Goal: Book appointment/travel/reservation

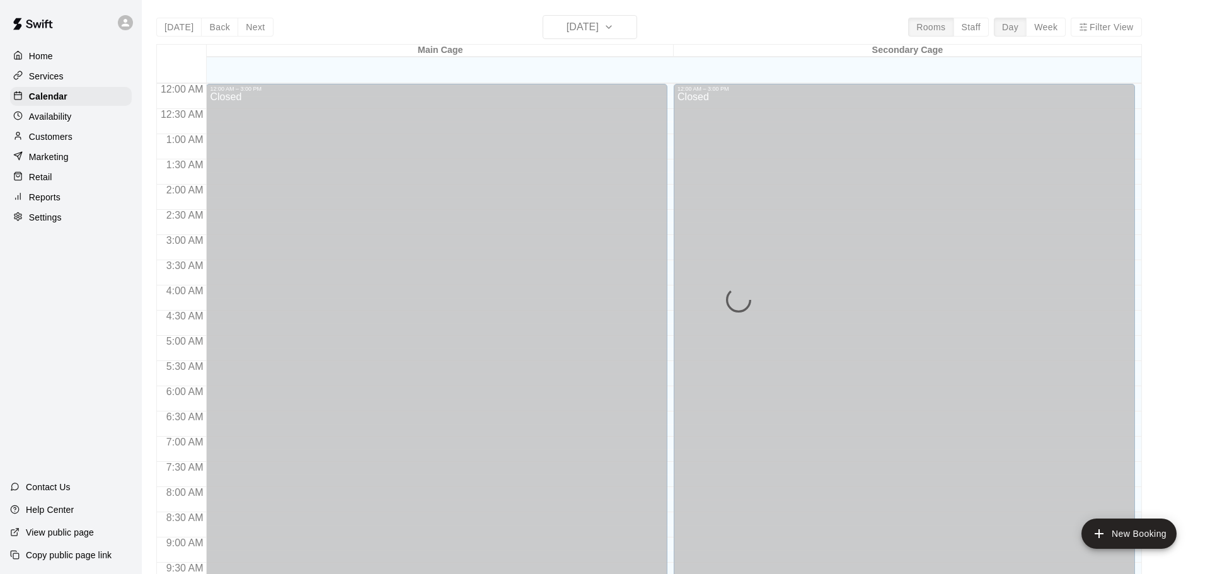
scroll to position [526, 0]
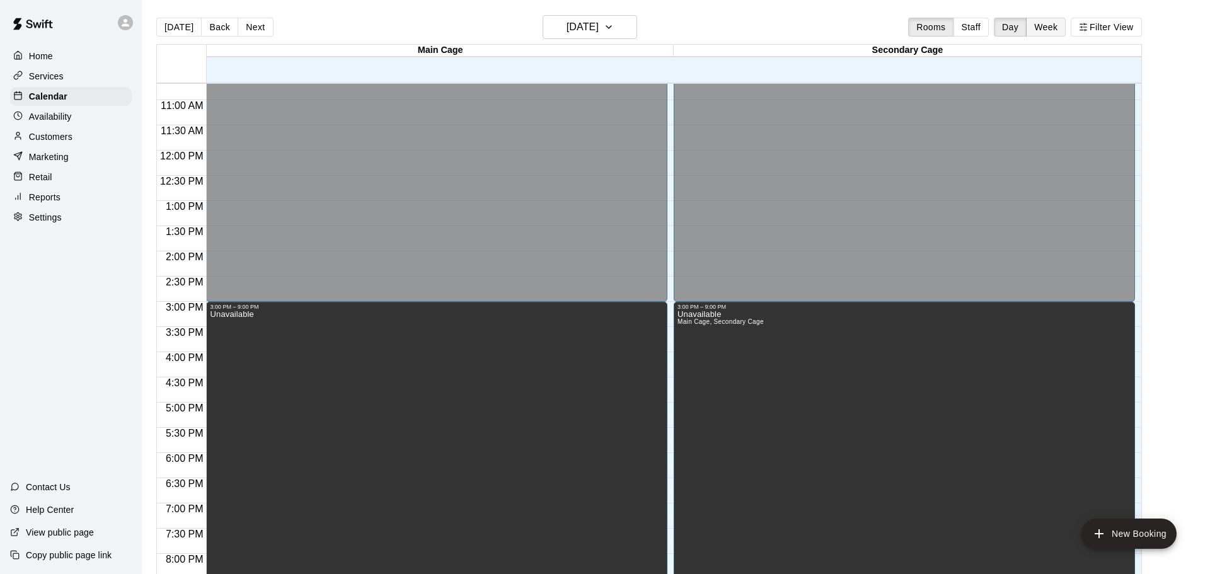
click at [1038, 28] on button "Week" at bounding box center [1046, 27] width 40 height 19
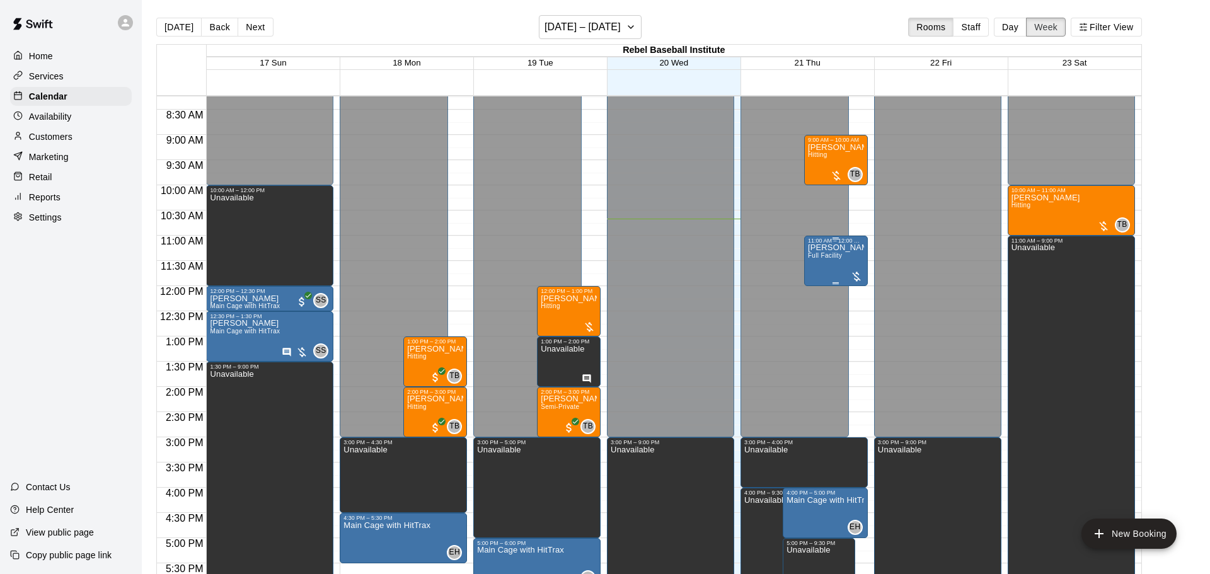
scroll to position [416, 0]
click at [851, 190] on div "12:00 AM – 3:00 PM Closed 3:00 PM – 4:00 PM Unavailable 9:00 AM – 10:00 AM Reid…" at bounding box center [803, 286] width 127 height 1210
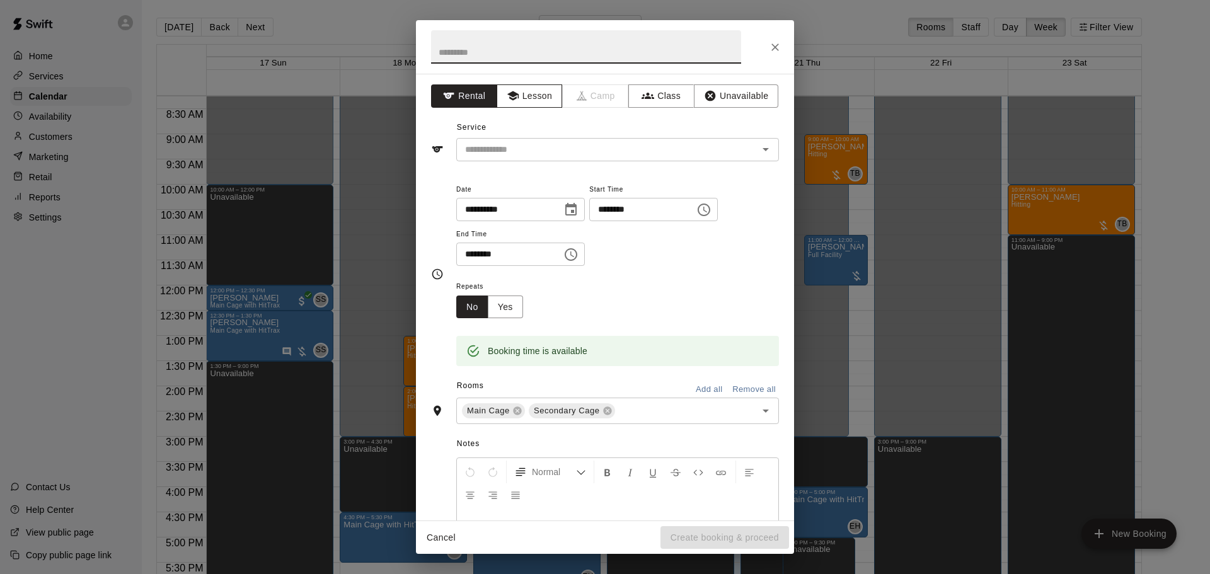
click at [525, 95] on button "Lesson" at bounding box center [529, 95] width 66 height 23
click at [767, 152] on icon "Open" at bounding box center [765, 149] width 15 height 15
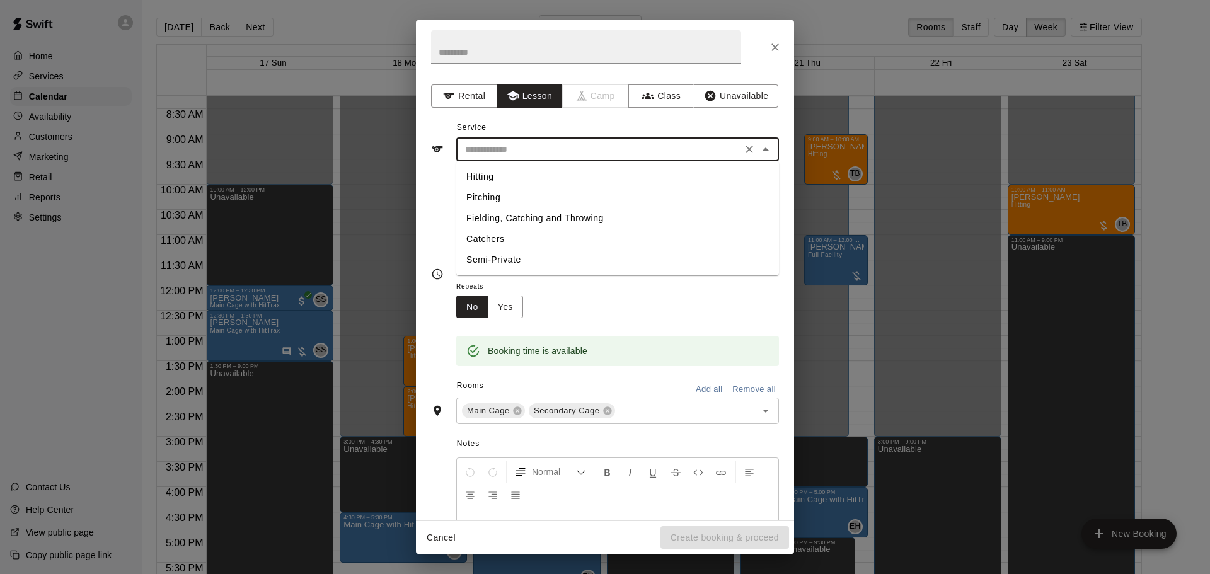
click at [483, 196] on li "Pitching" at bounding box center [617, 197] width 323 height 21
type input "********"
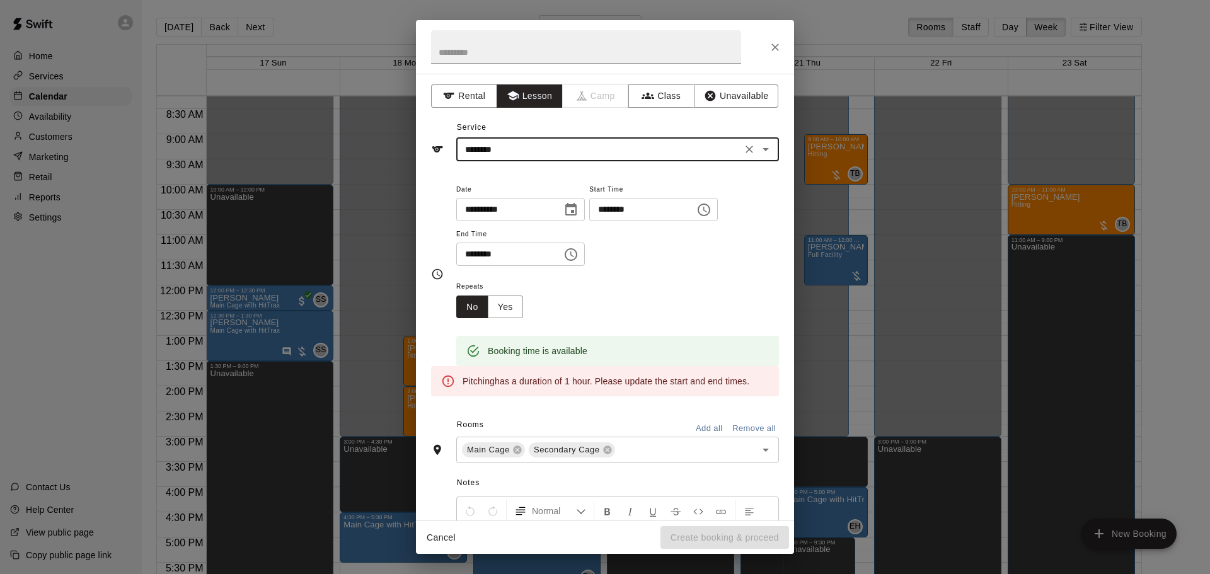
click at [578, 262] on icon "Choose time, selected time is 10:30 AM" at bounding box center [570, 254] width 15 height 15
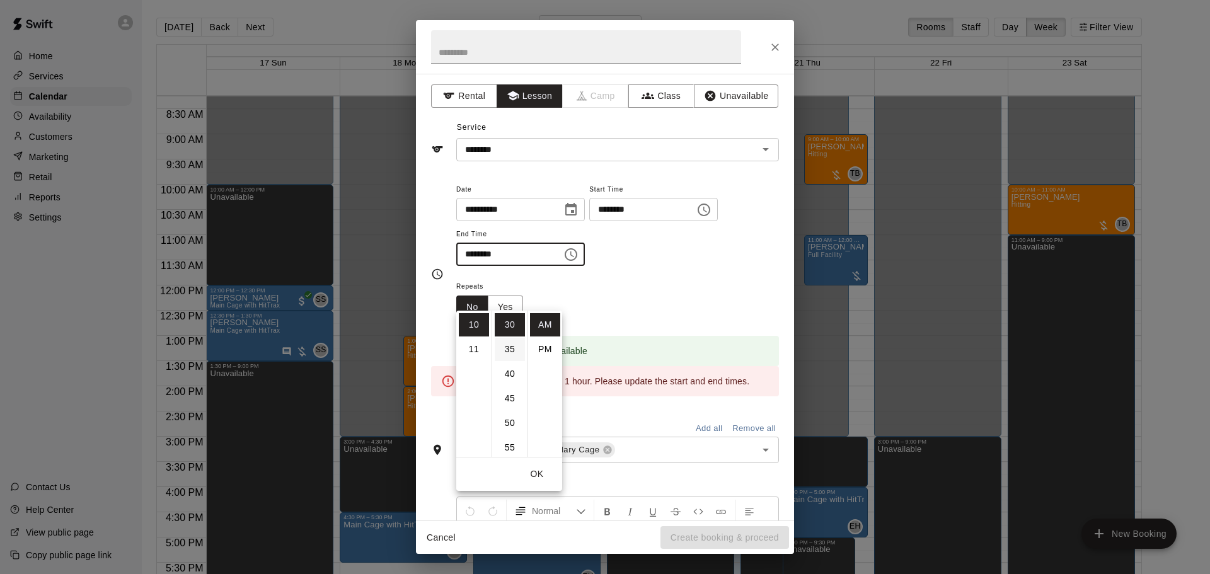
scroll to position [0, 0]
click at [507, 321] on li "00" at bounding box center [510, 324] width 30 height 23
click at [473, 344] on li "11" at bounding box center [474, 349] width 30 height 23
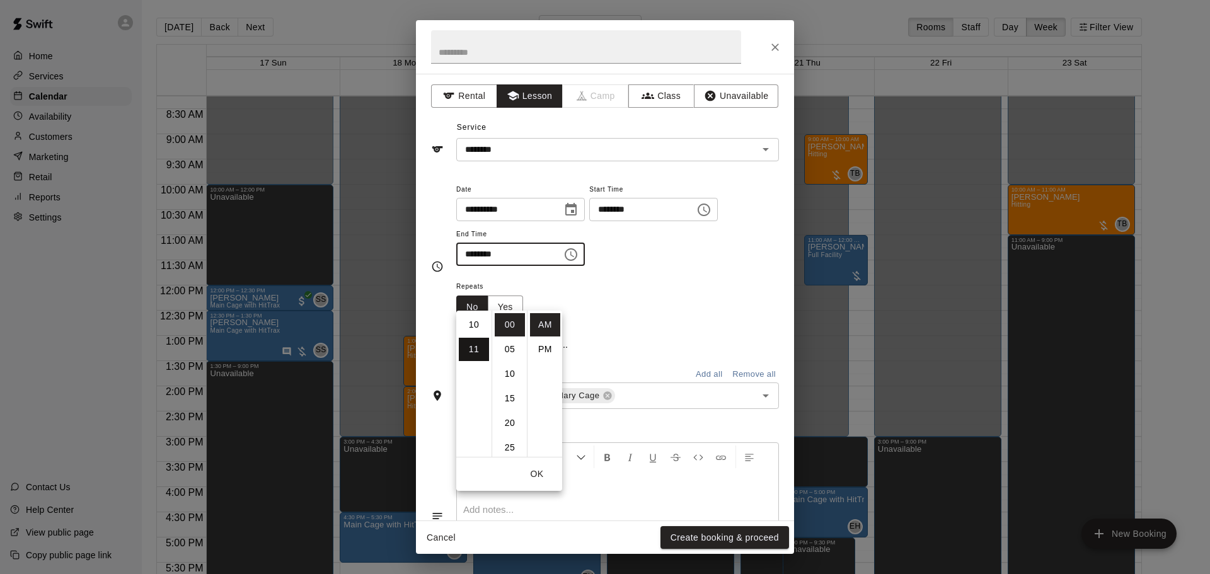
type input "********"
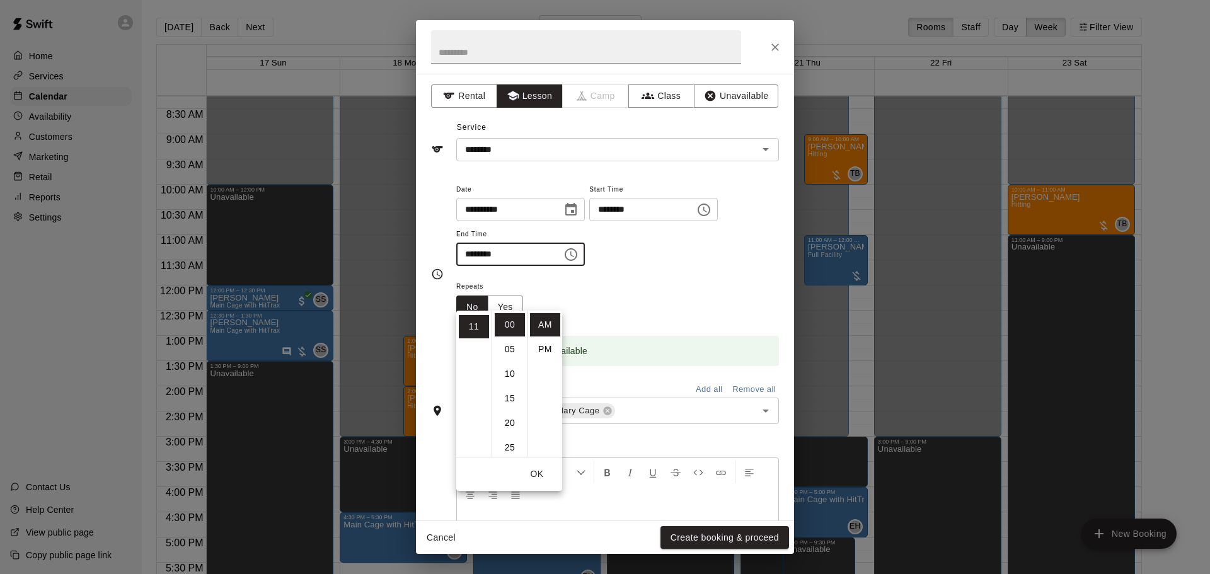
click at [622, 318] on div "Repeats No Yes" at bounding box center [617, 298] width 323 height 40
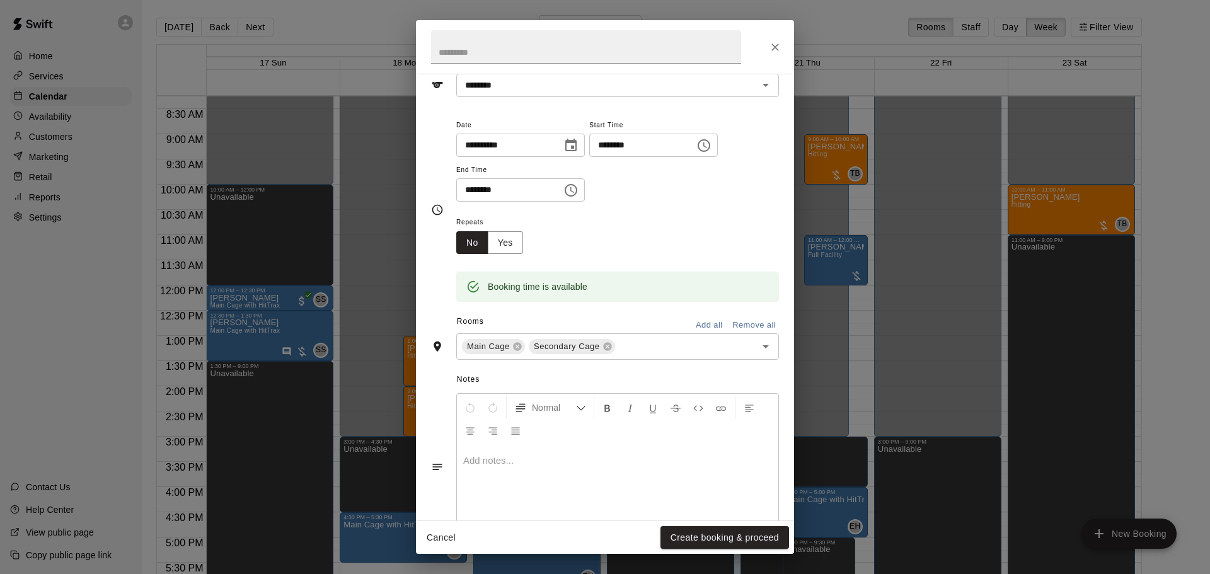
scroll to position [69, 0]
click at [729, 542] on button "Create booking & proceed" at bounding box center [724, 537] width 129 height 23
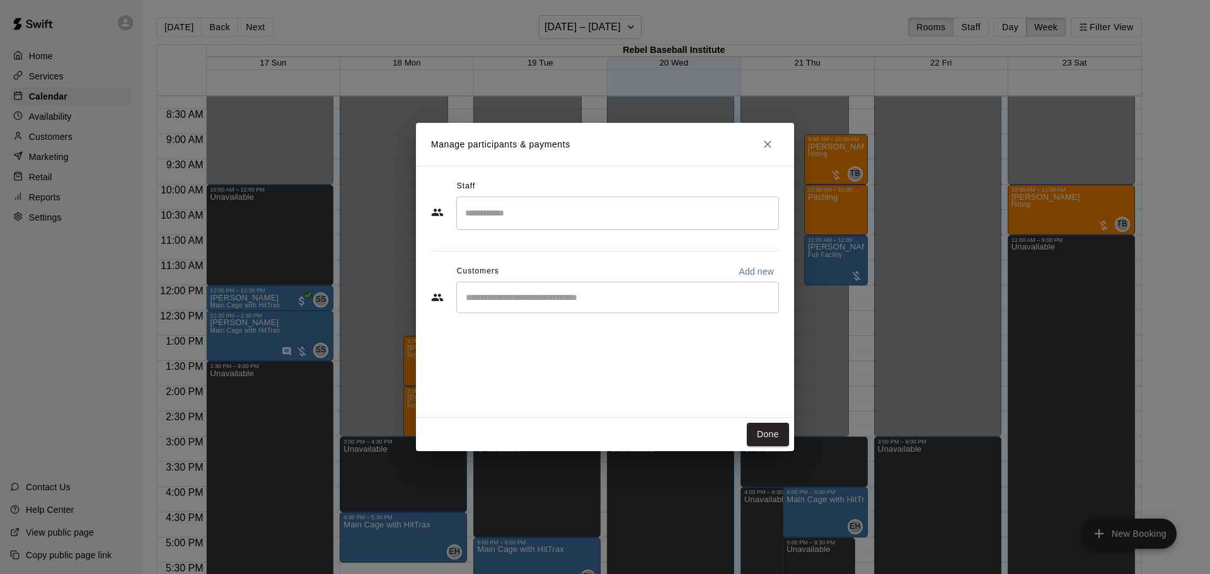
click at [566, 307] on div "​" at bounding box center [617, 298] width 323 height 32
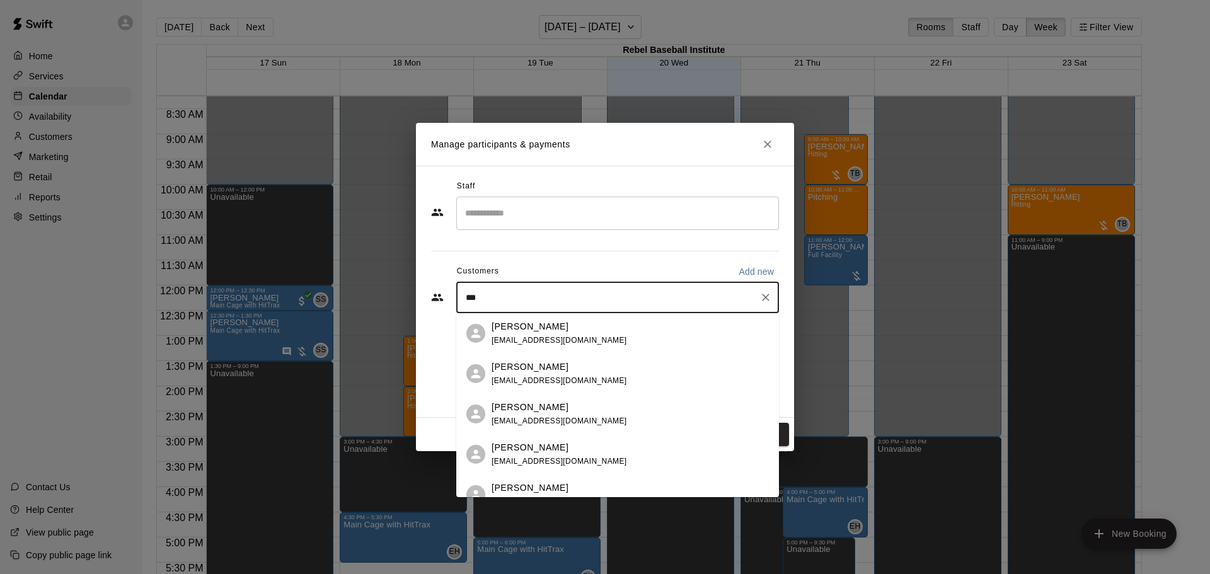
type input "****"
click at [543, 448] on p "Jax Palahnuk" at bounding box center [529, 447] width 77 height 13
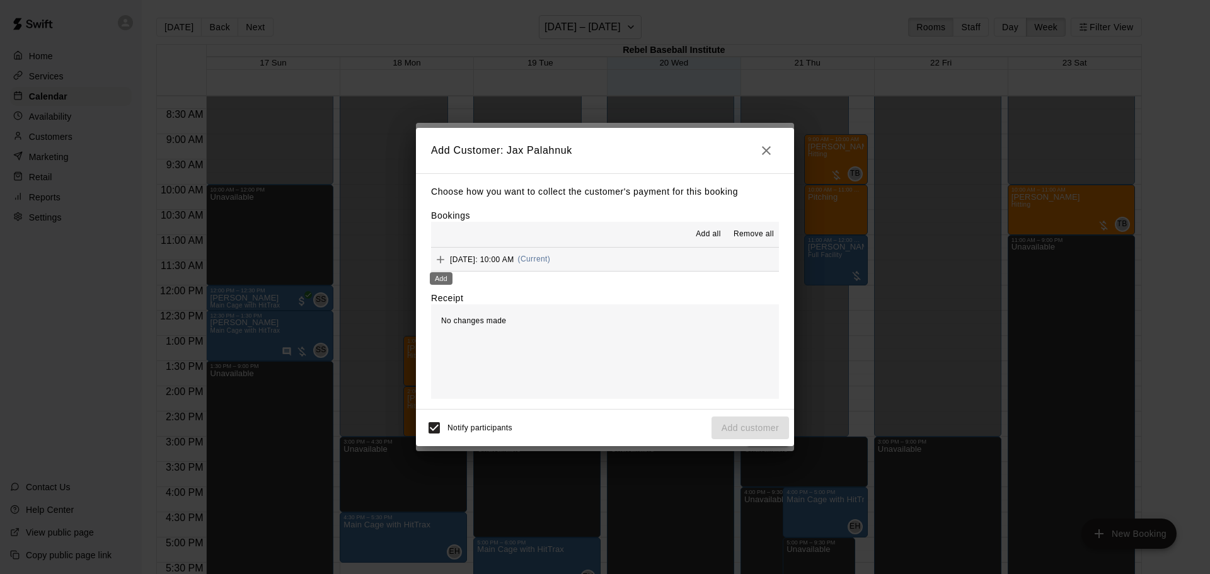
click at [444, 258] on icon "Add" at bounding box center [440, 259] width 13 height 13
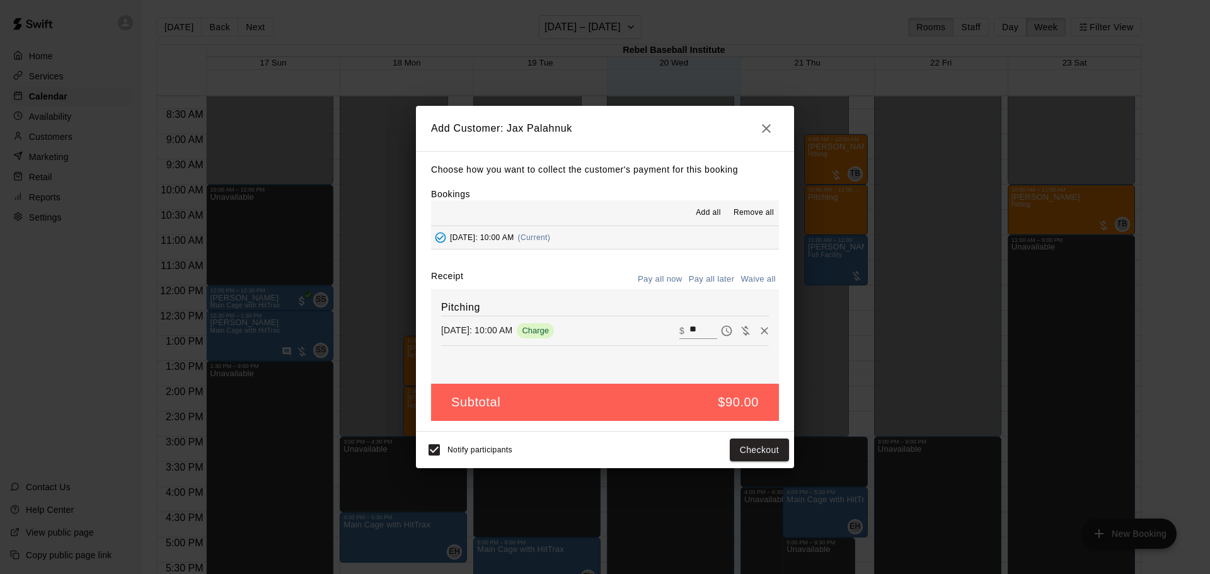
click at [695, 327] on input "**" at bounding box center [703, 331] width 28 height 16
type input "***"
click at [689, 352] on div "Pitching Thursday, August 21: 10:00 AM Charge ​ $ ***" at bounding box center [605, 336] width 348 height 95
click at [721, 281] on button "Pay all later" at bounding box center [711, 280] width 52 height 20
click at [752, 454] on button "Add customer" at bounding box center [749, 450] width 77 height 23
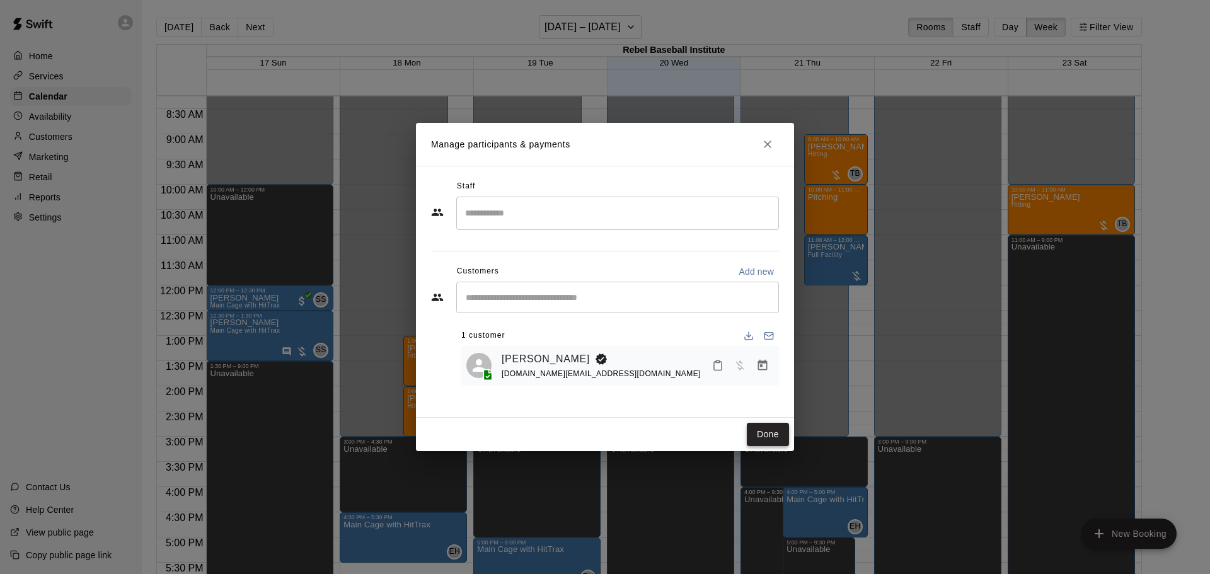
click at [768, 432] on button "Done" at bounding box center [768, 434] width 42 height 23
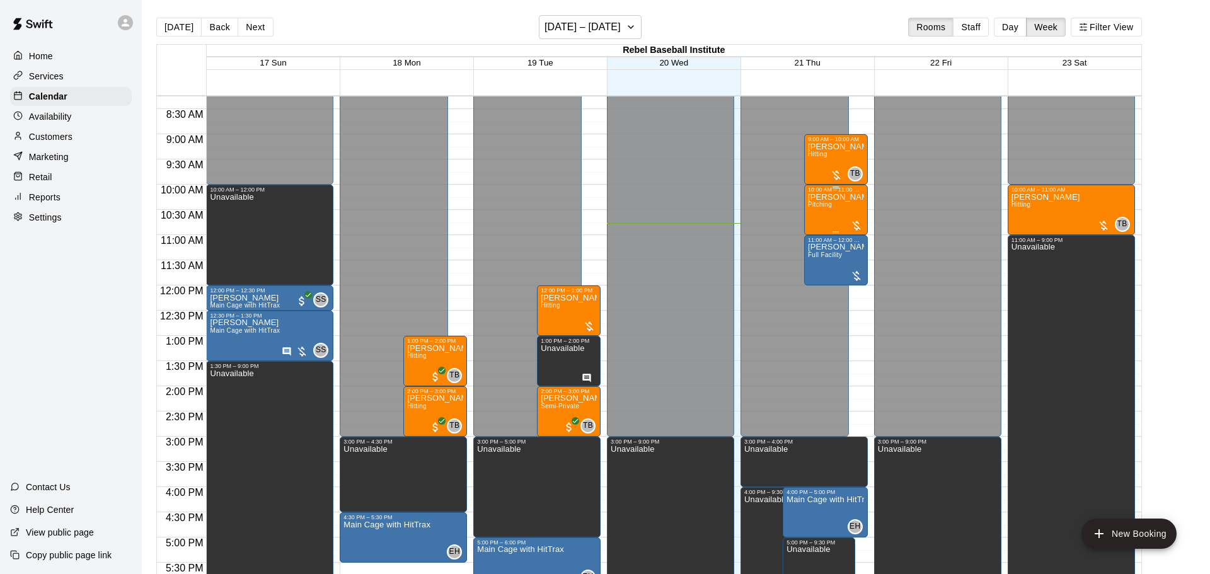
click at [847, 191] on div "10:00 AM – 11:00 AM" at bounding box center [836, 189] width 56 height 6
click at [820, 200] on icon "edit" at bounding box center [820, 198] width 11 height 11
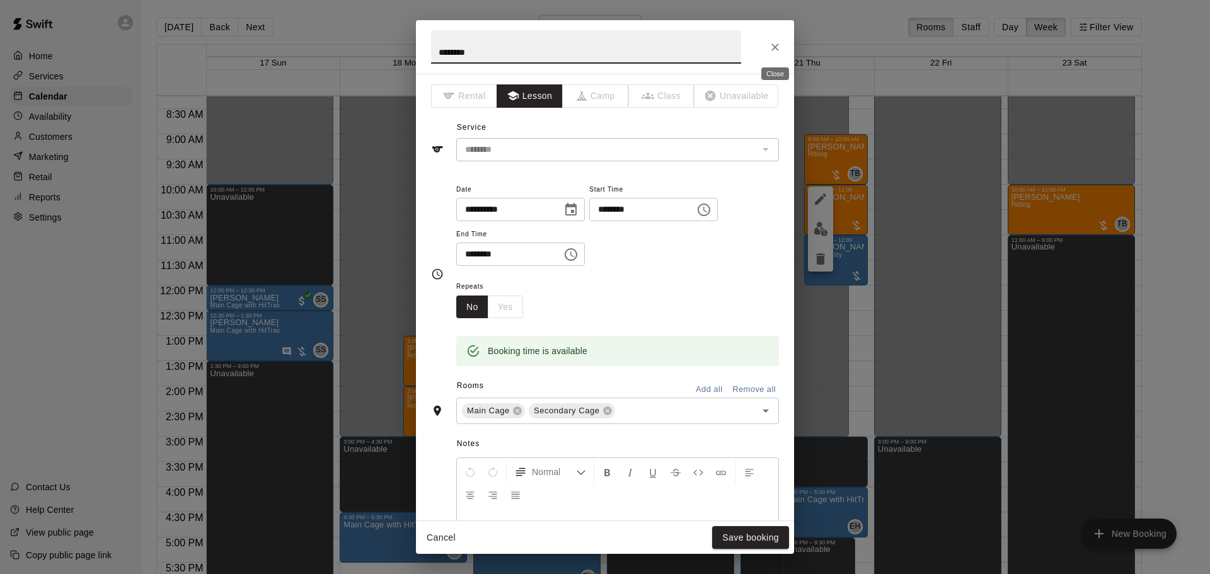
click at [774, 49] on icon "Close" at bounding box center [775, 47] width 13 height 13
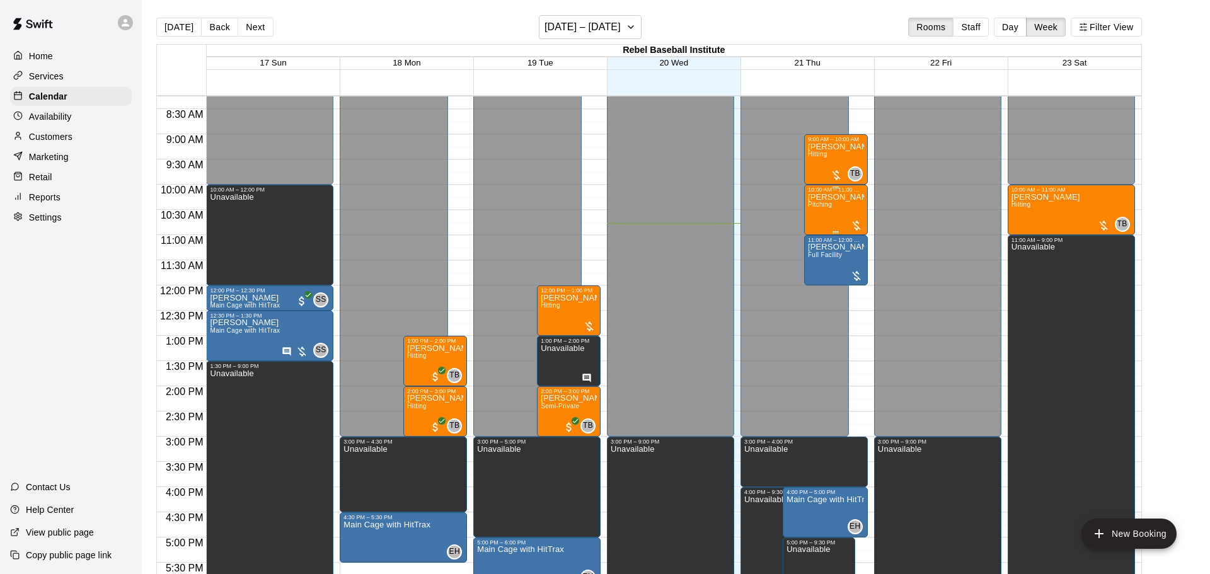
click at [838, 224] on div "Jax Palahnuk Pitching" at bounding box center [836, 480] width 56 height 574
click at [819, 232] on img "edit" at bounding box center [820, 235] width 14 height 14
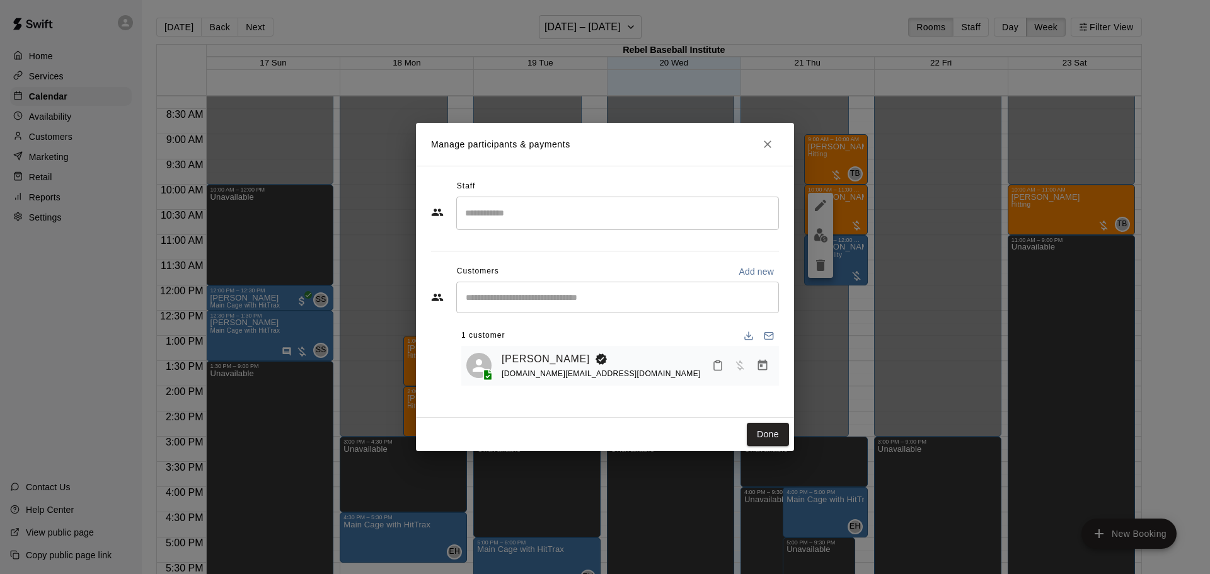
click at [508, 206] on input "Search staff" at bounding box center [617, 213] width 311 height 22
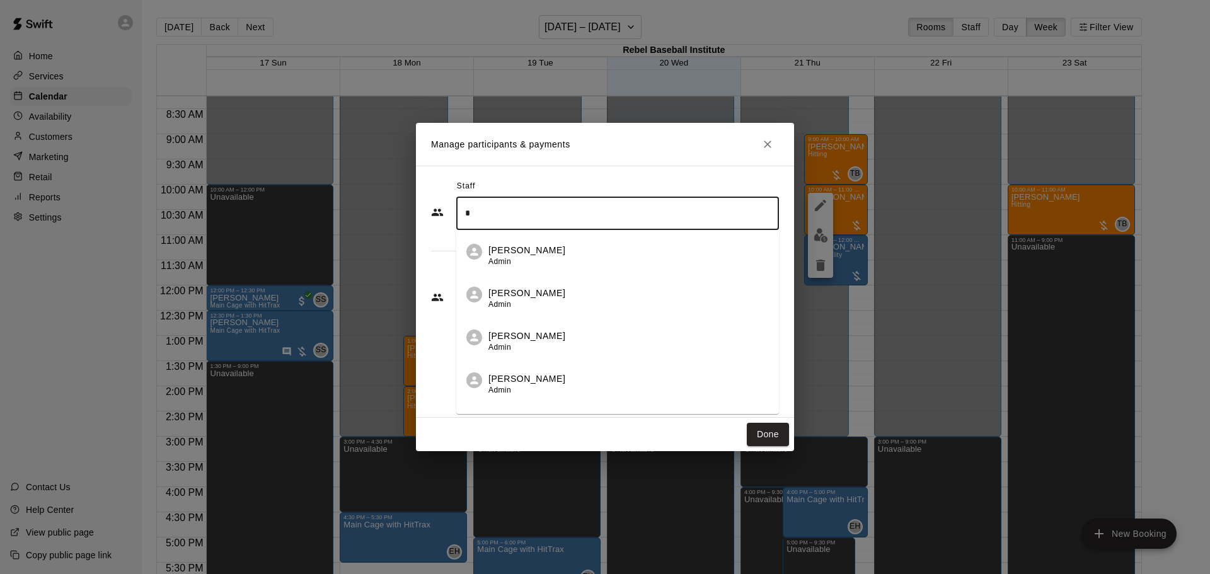
type input "**"
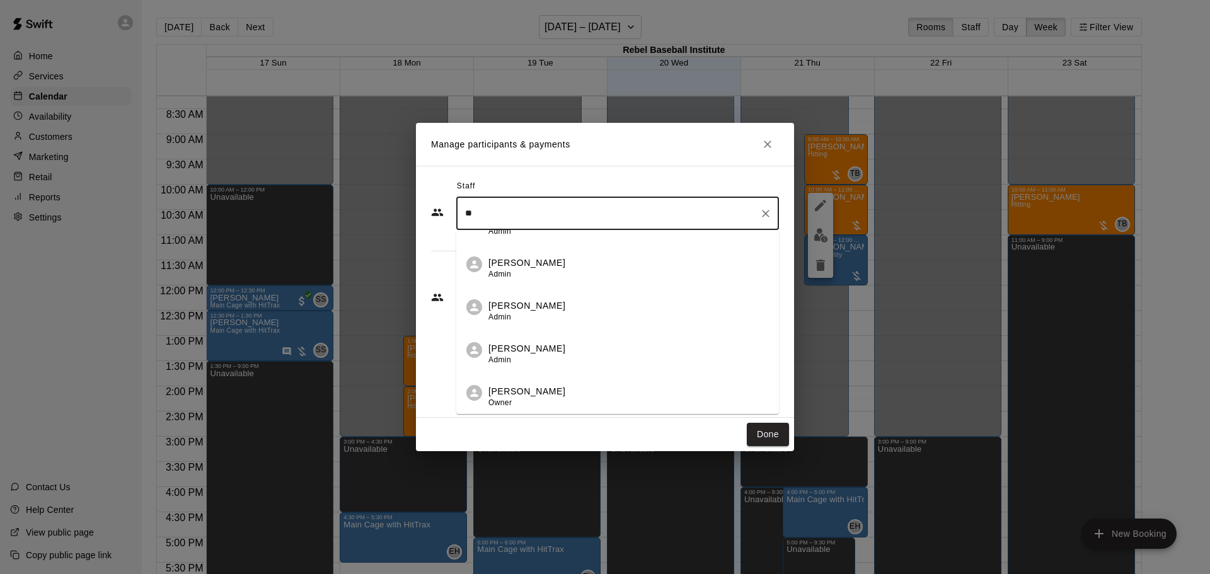
click at [525, 383] on li "Tyler Belanger Owner" at bounding box center [617, 392] width 323 height 43
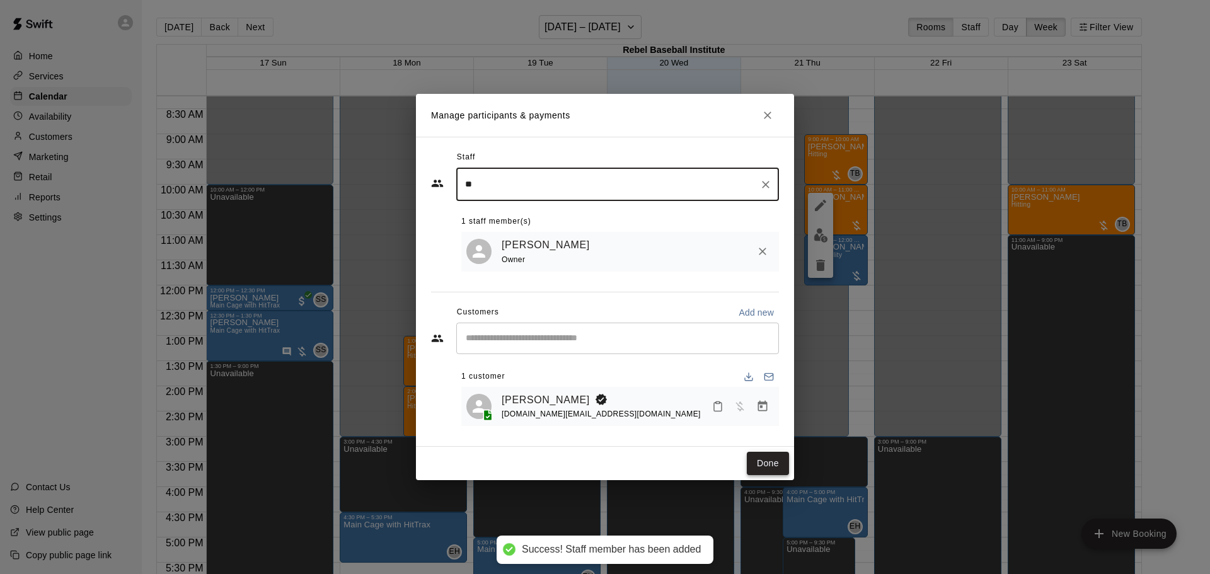
click at [771, 462] on button "Done" at bounding box center [768, 463] width 42 height 23
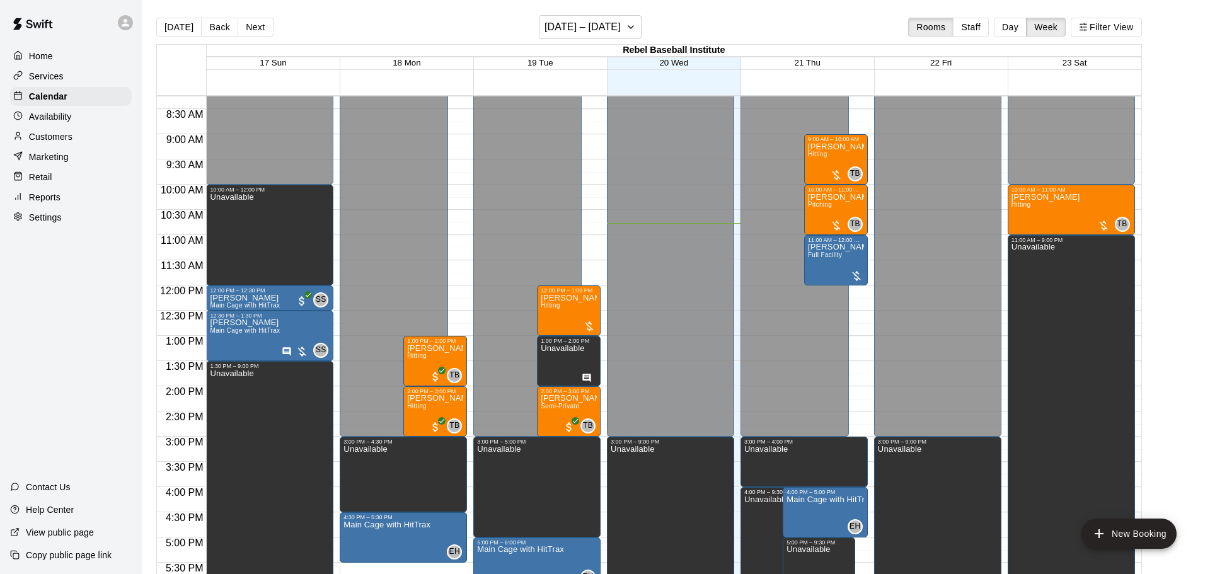
click at [854, 288] on div "12:00 AM – 3:00 PM Closed 3:00 PM – 4:00 PM Unavailable 9:00 AM – 10:00 AM Reid…" at bounding box center [803, 286] width 127 height 1210
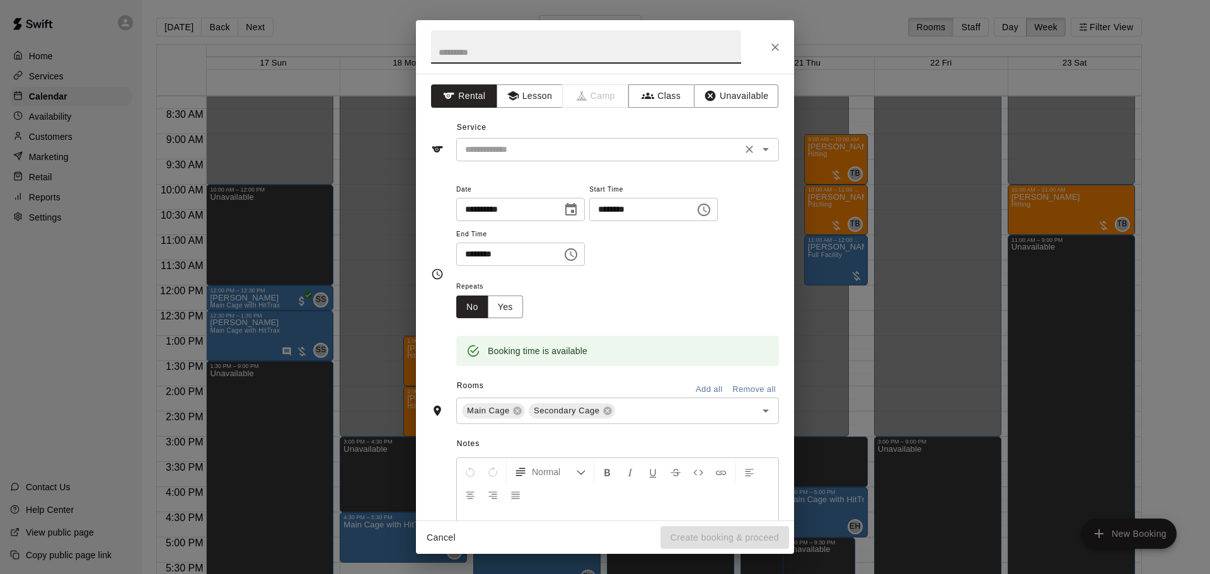
click at [769, 147] on icon "Open" at bounding box center [765, 149] width 15 height 15
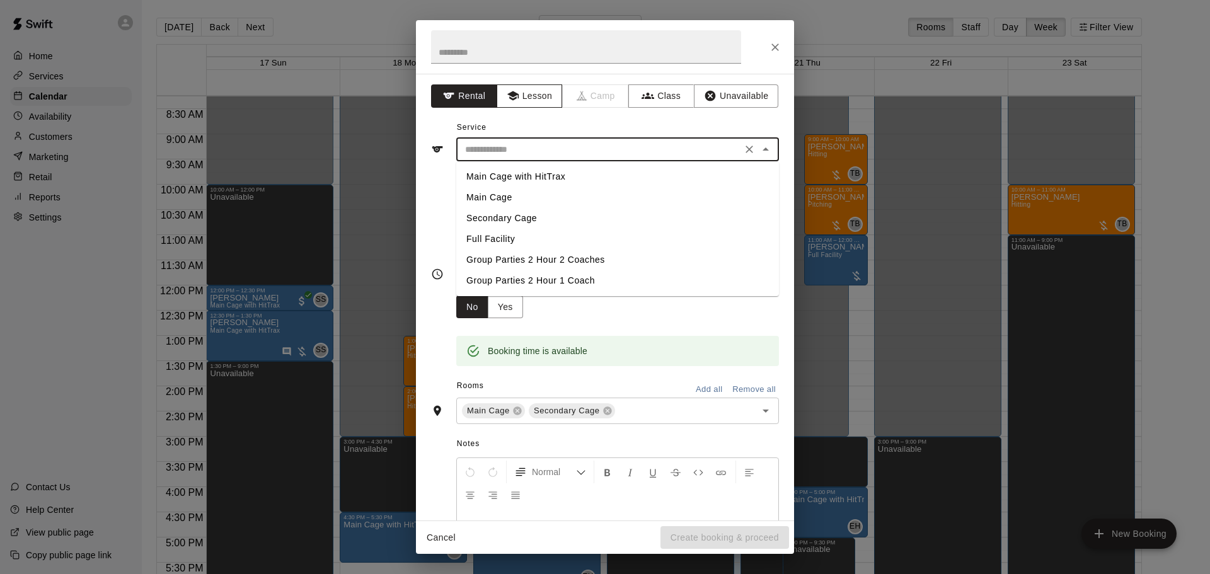
click at [524, 99] on button "Lesson" at bounding box center [529, 95] width 66 height 23
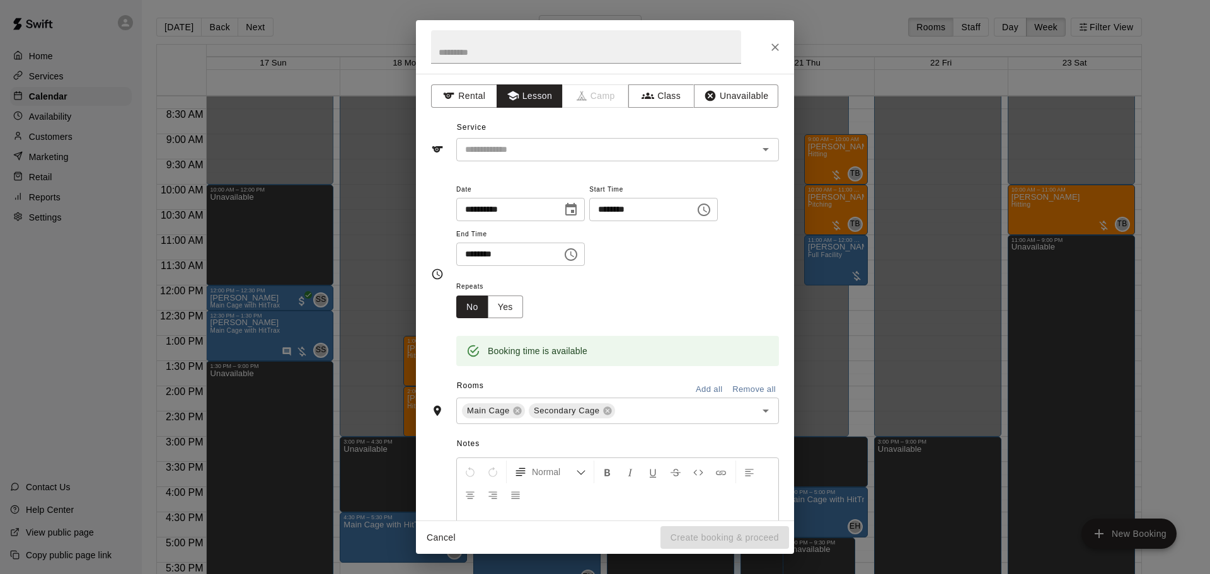
scroll to position [37, 0]
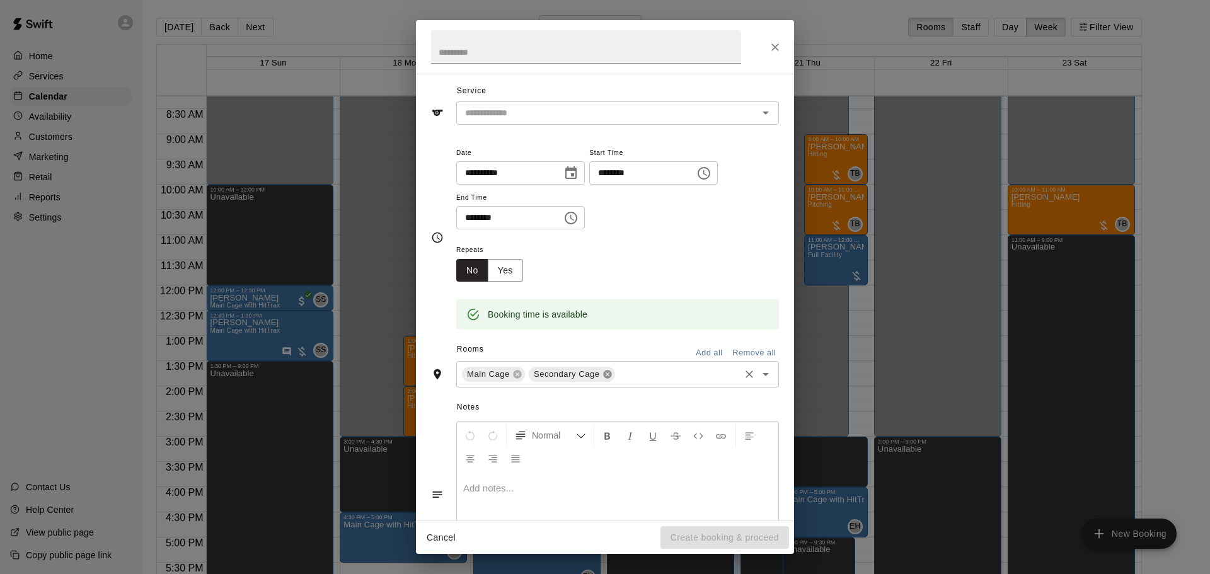
click at [604, 379] on icon at bounding box center [607, 374] width 8 height 8
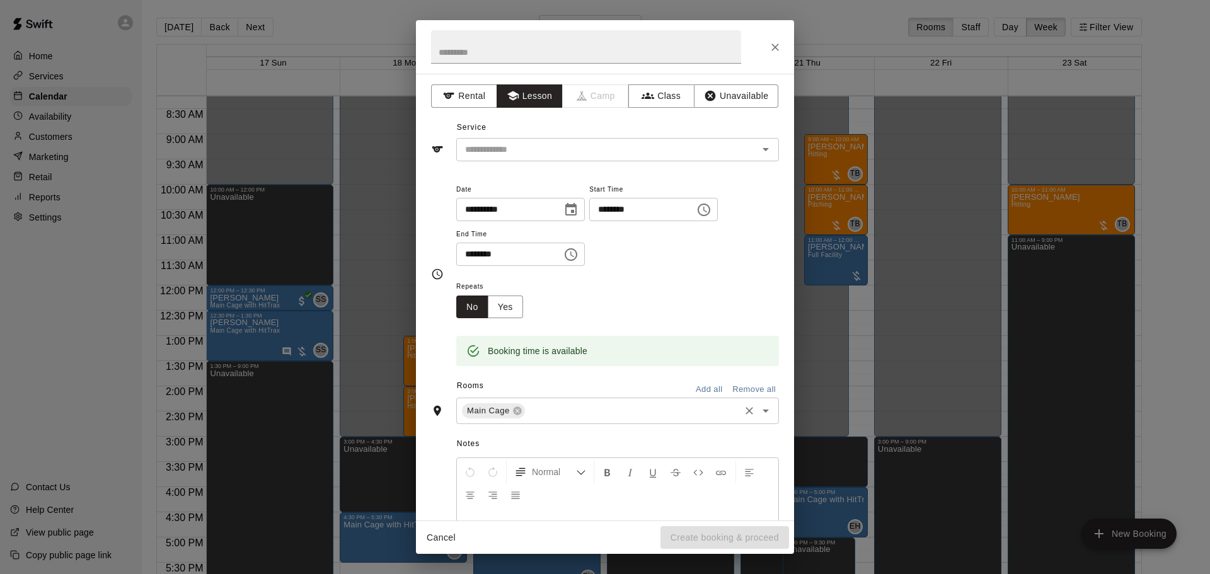
scroll to position [3, 0]
click at [577, 258] on icon "Choose time, selected time is 12:30 PM" at bounding box center [571, 252] width 13 height 13
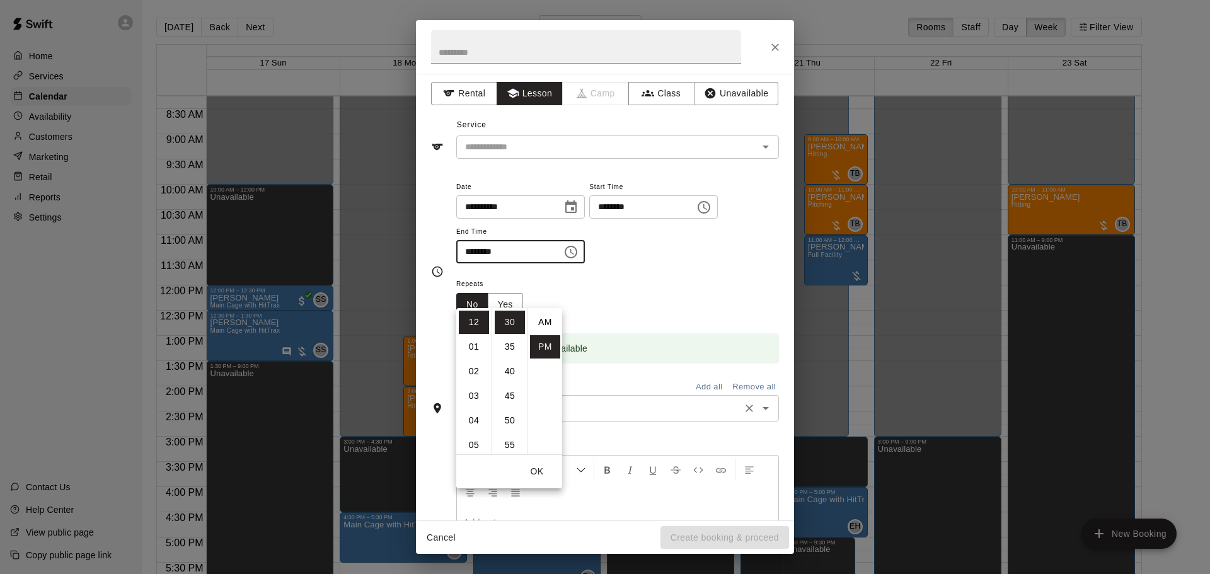
scroll to position [23, 0]
click at [471, 345] on li "01" at bounding box center [474, 346] width 30 height 23
click at [511, 326] on li "00" at bounding box center [510, 322] width 30 height 23
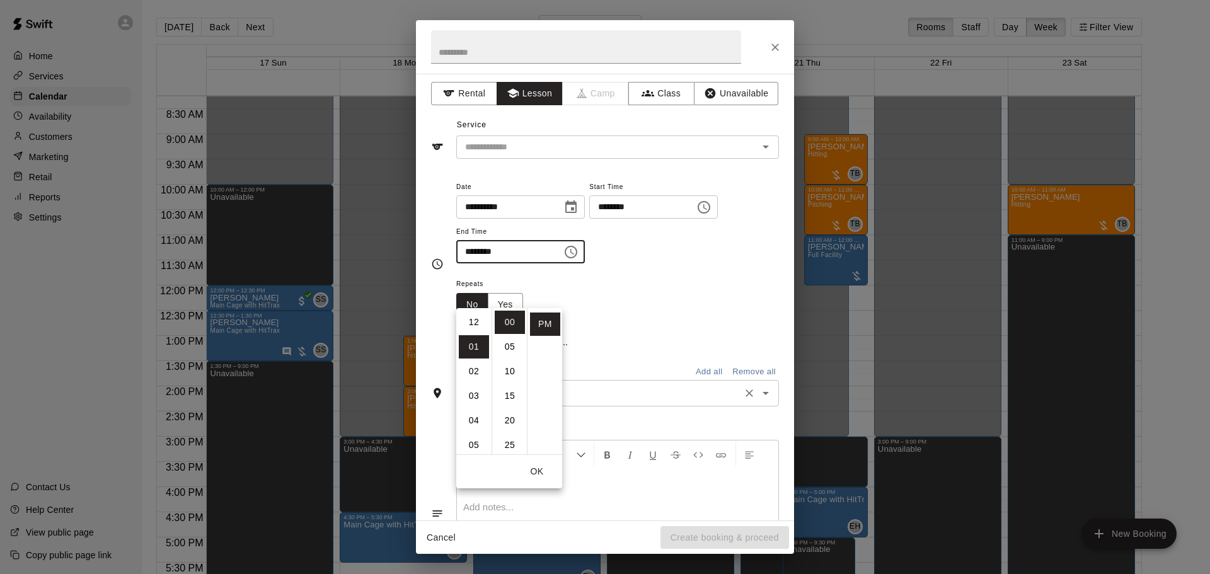
type input "********"
click at [660, 316] on div "Repeats No Yes" at bounding box center [617, 296] width 323 height 40
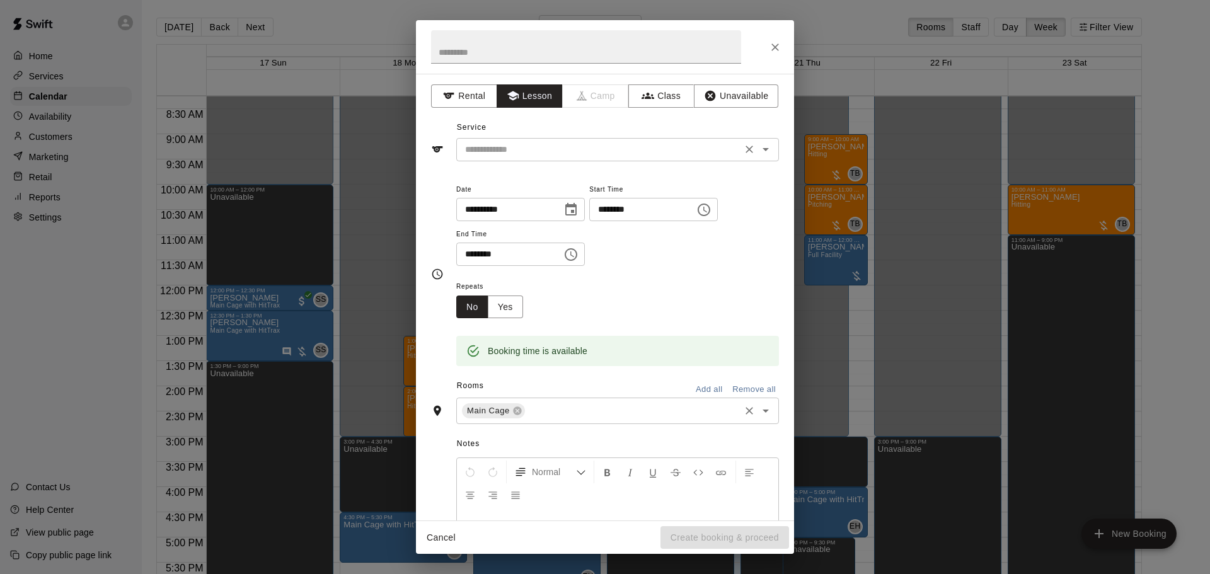
click at [760, 146] on icon "Open" at bounding box center [765, 149] width 15 height 15
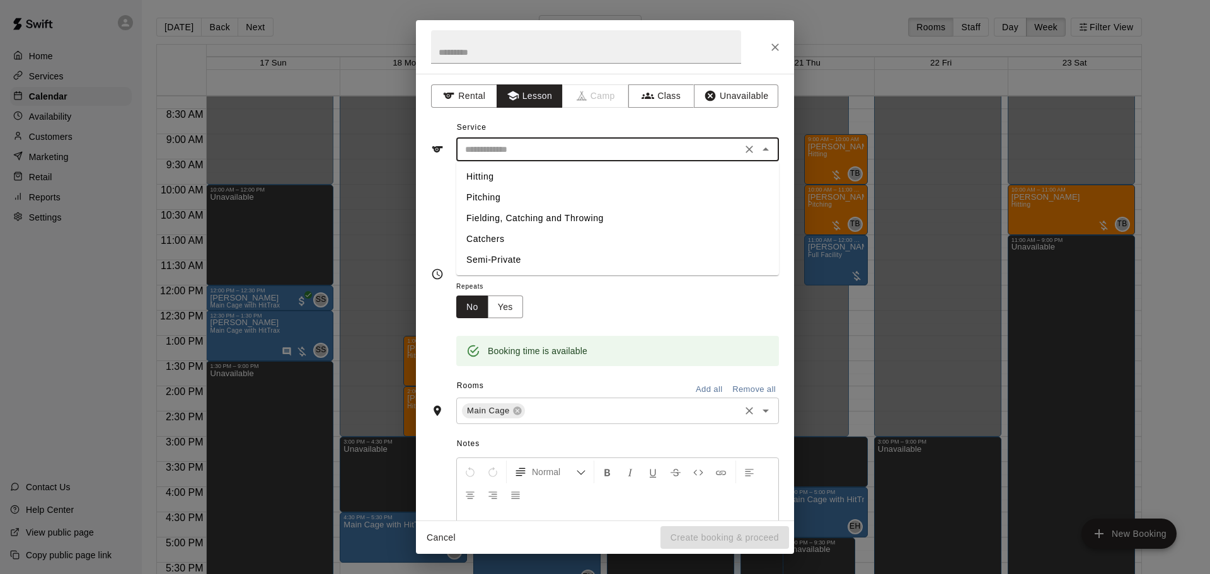
click at [503, 176] on li "Hitting" at bounding box center [617, 176] width 323 height 21
type input "*******"
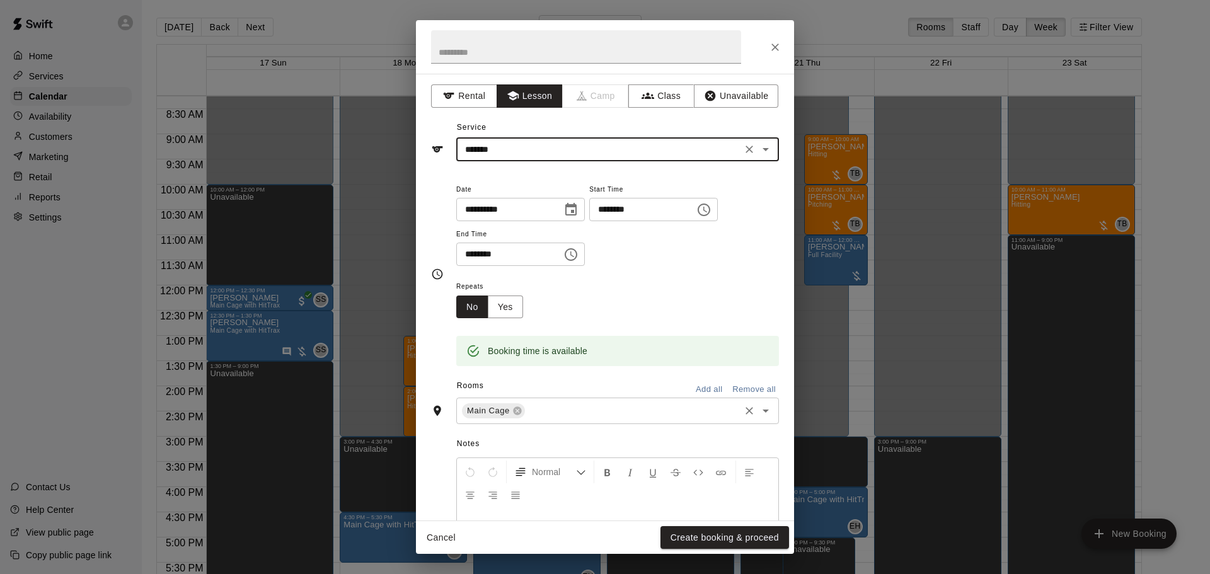
scroll to position [152, 0]
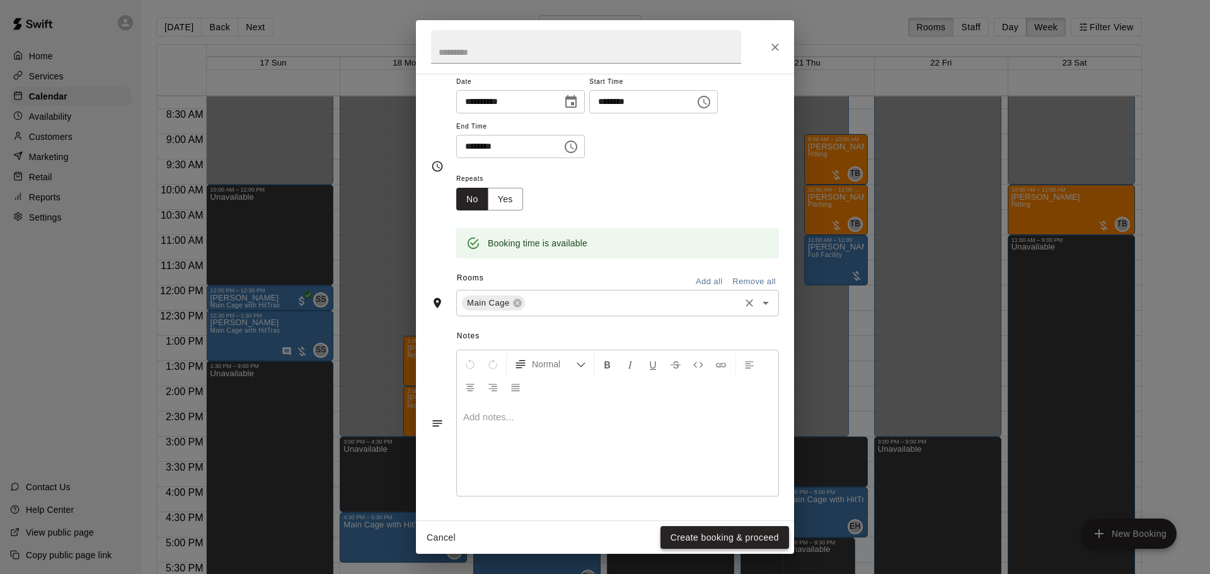
click at [721, 536] on button "Create booking & proceed" at bounding box center [724, 537] width 129 height 23
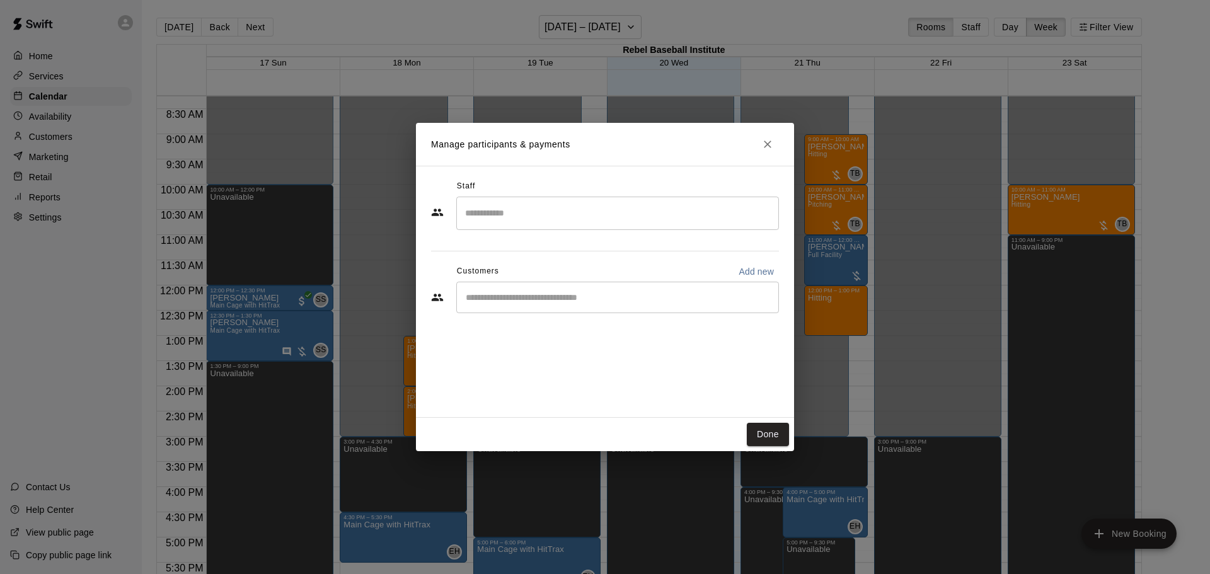
click at [629, 304] on div "​" at bounding box center [617, 298] width 323 height 32
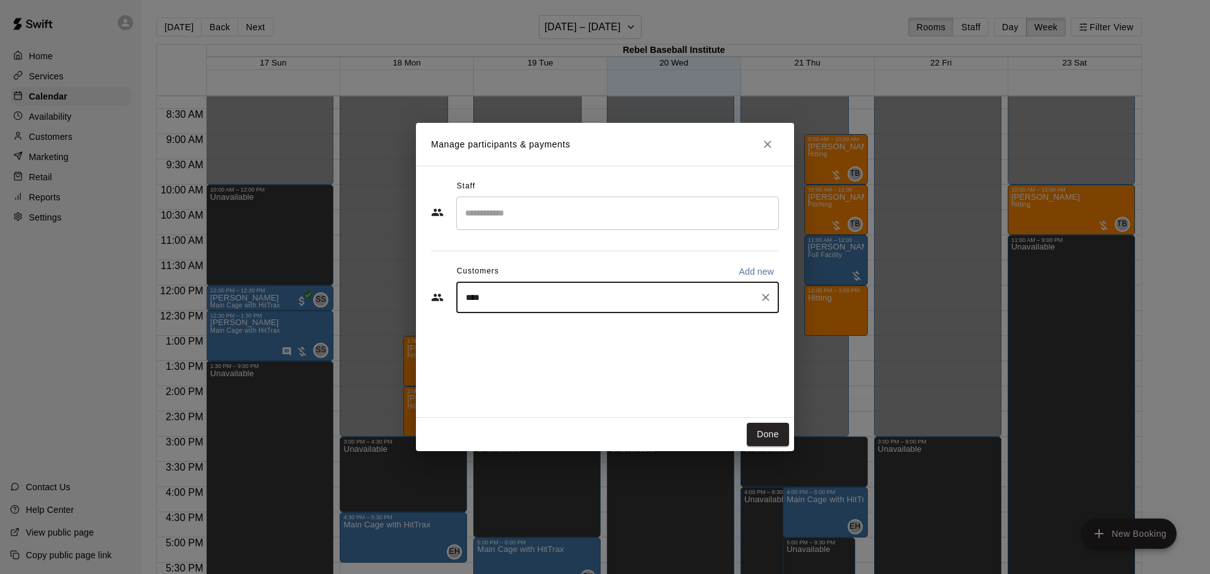
type input "*****"
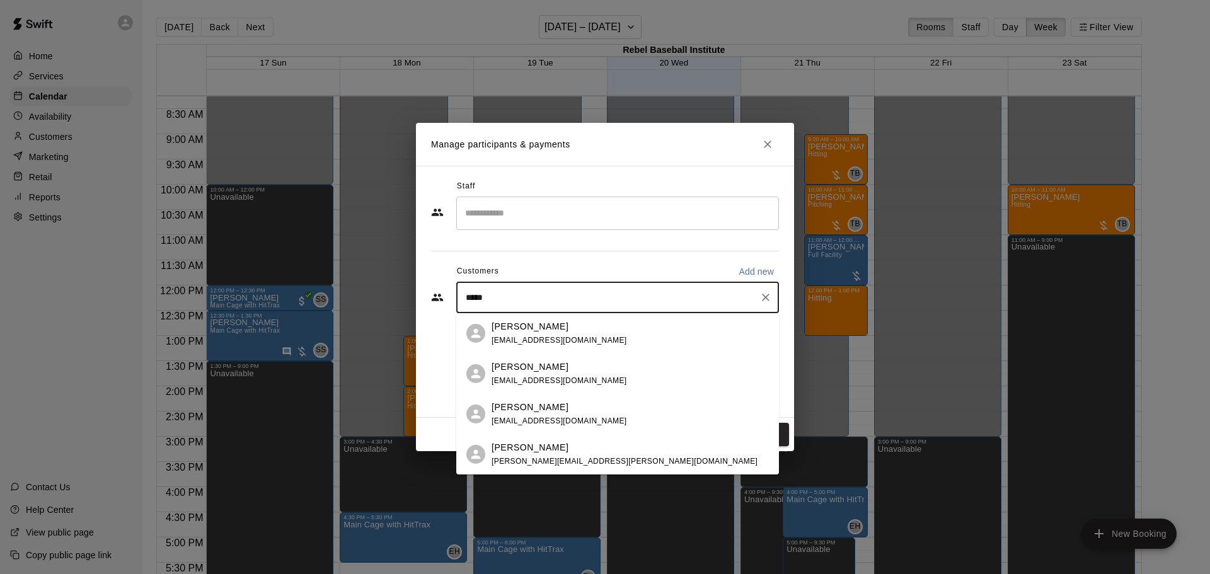
click at [577, 446] on div "Lucas Schoenauer" at bounding box center [624, 447] width 266 height 13
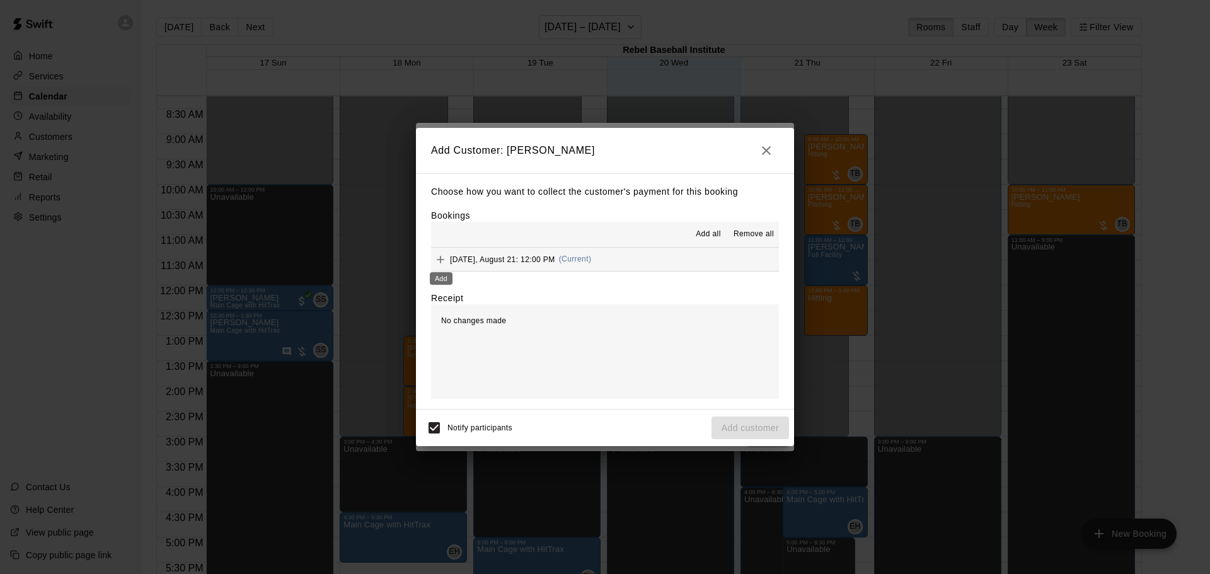
click at [442, 255] on icon "Add" at bounding box center [440, 259] width 13 height 13
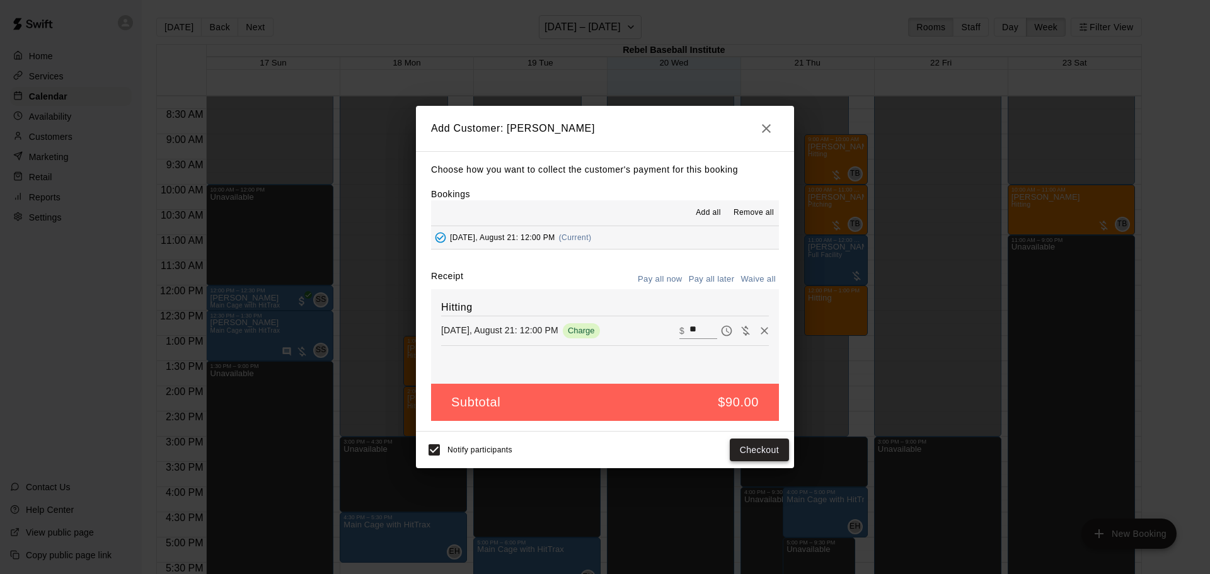
click at [769, 449] on button "Checkout" at bounding box center [759, 450] width 59 height 23
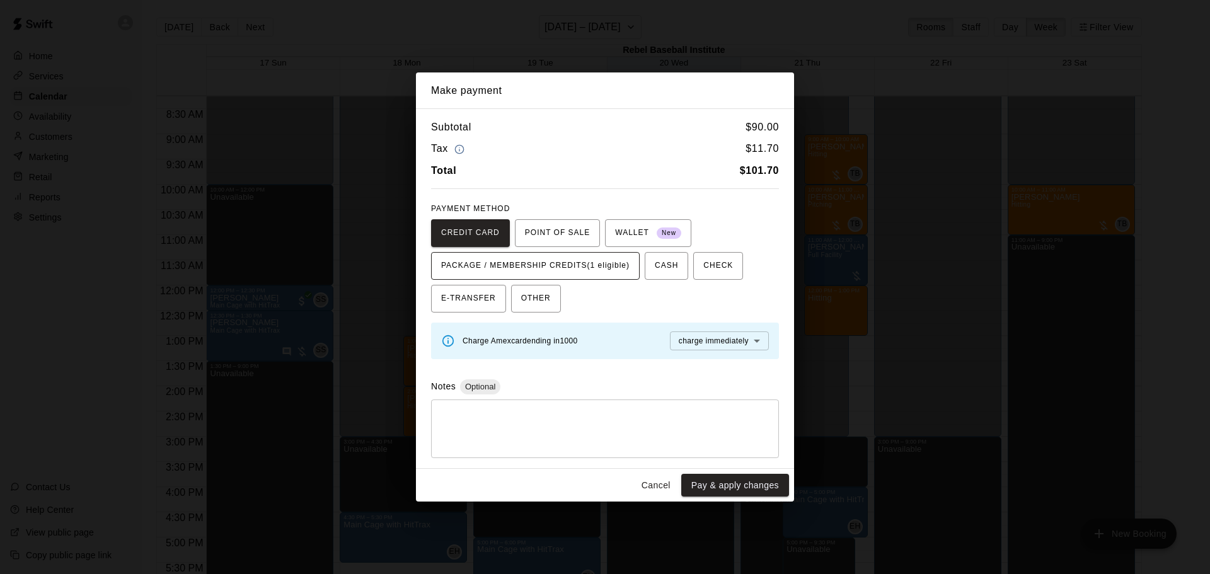
click at [607, 268] on span "PACKAGE / MEMBERSHIP CREDITS (1 eligible)" at bounding box center [535, 266] width 188 height 20
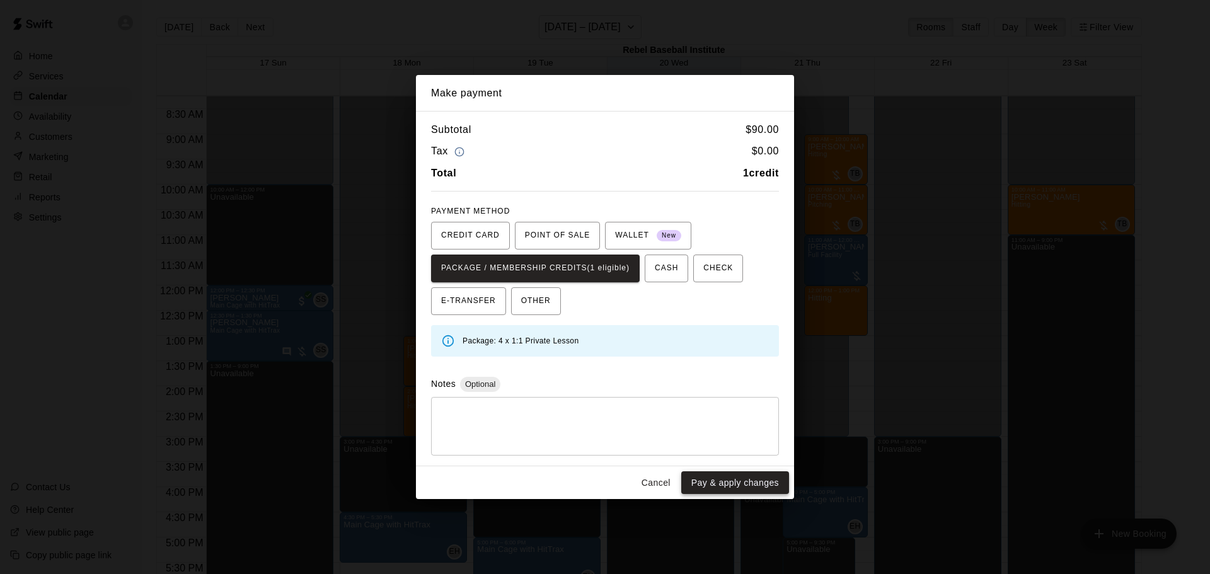
click at [745, 482] on button "Pay & apply changes" at bounding box center [735, 482] width 108 height 23
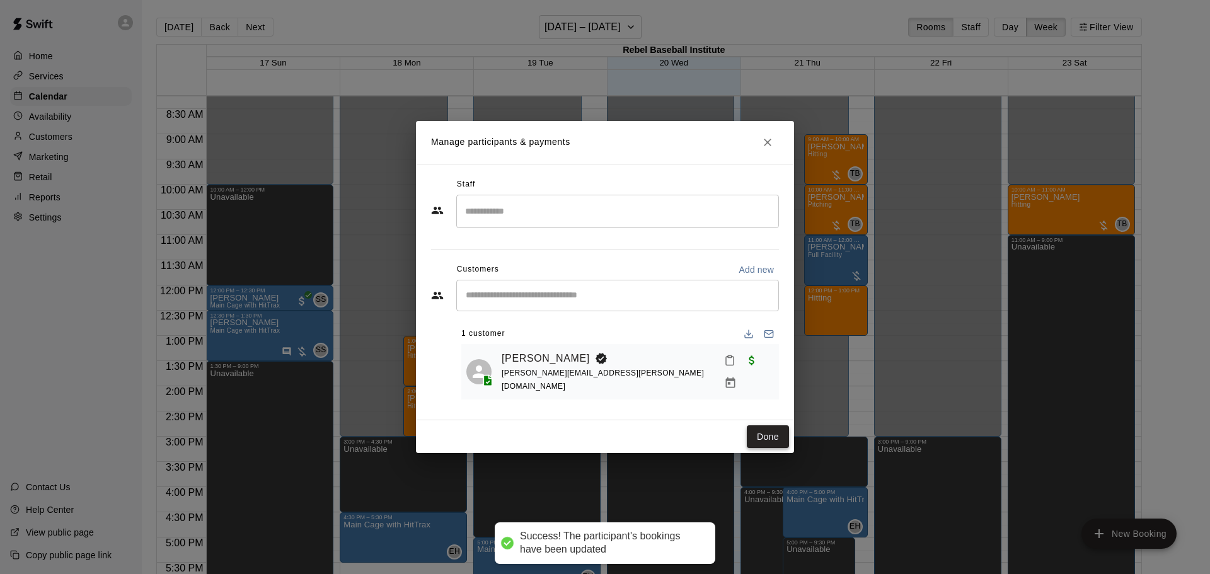
click at [775, 435] on button "Done" at bounding box center [768, 436] width 42 height 23
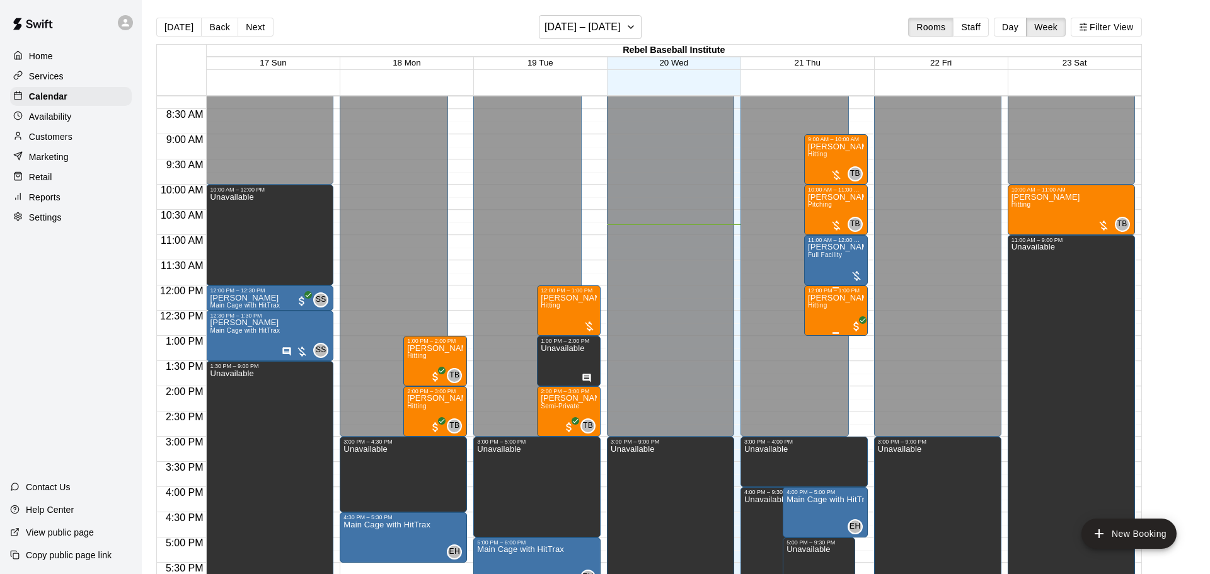
click at [840, 307] on div "Lucas Schoenauer Hitting" at bounding box center [836, 581] width 56 height 574
click at [820, 333] on img "edit" at bounding box center [820, 336] width 14 height 14
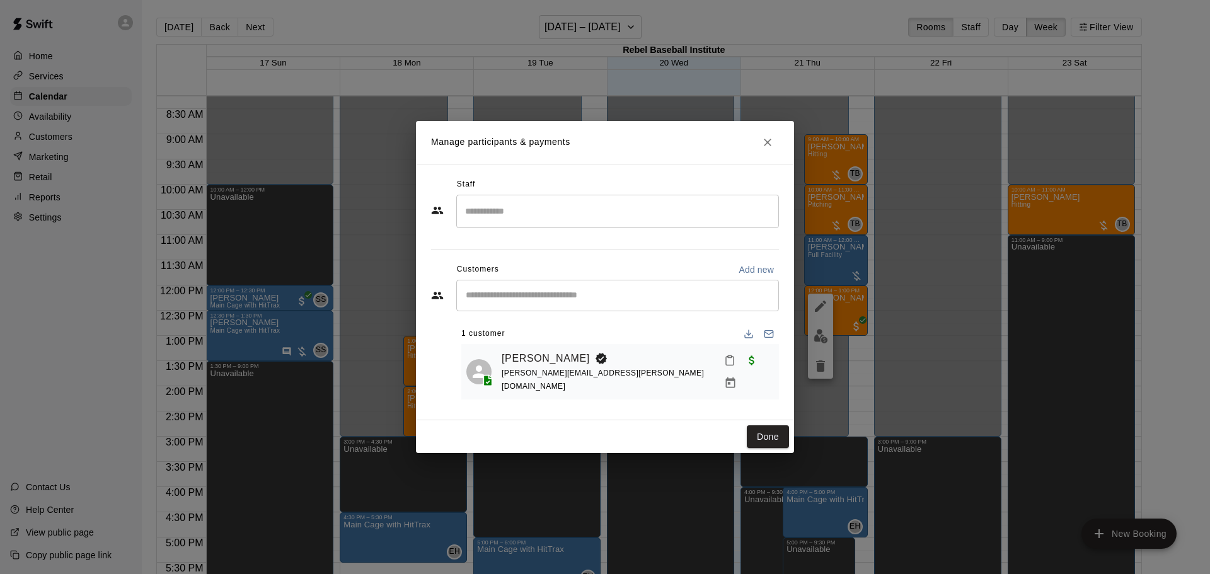
click at [599, 218] on input "Search staff" at bounding box center [617, 211] width 311 height 22
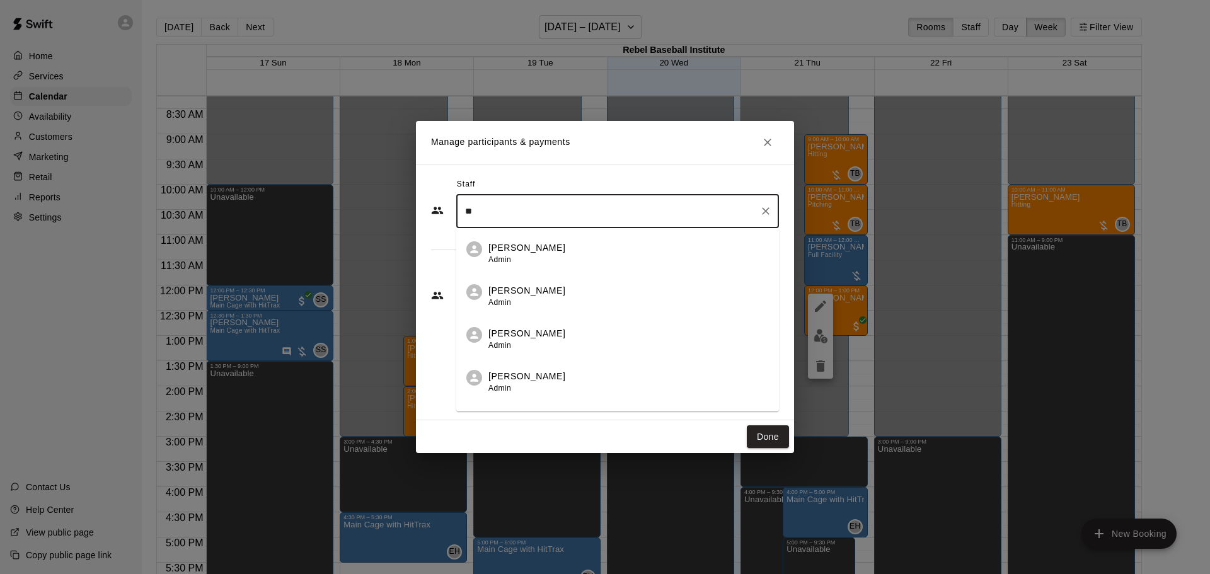
scroll to position [30, 0]
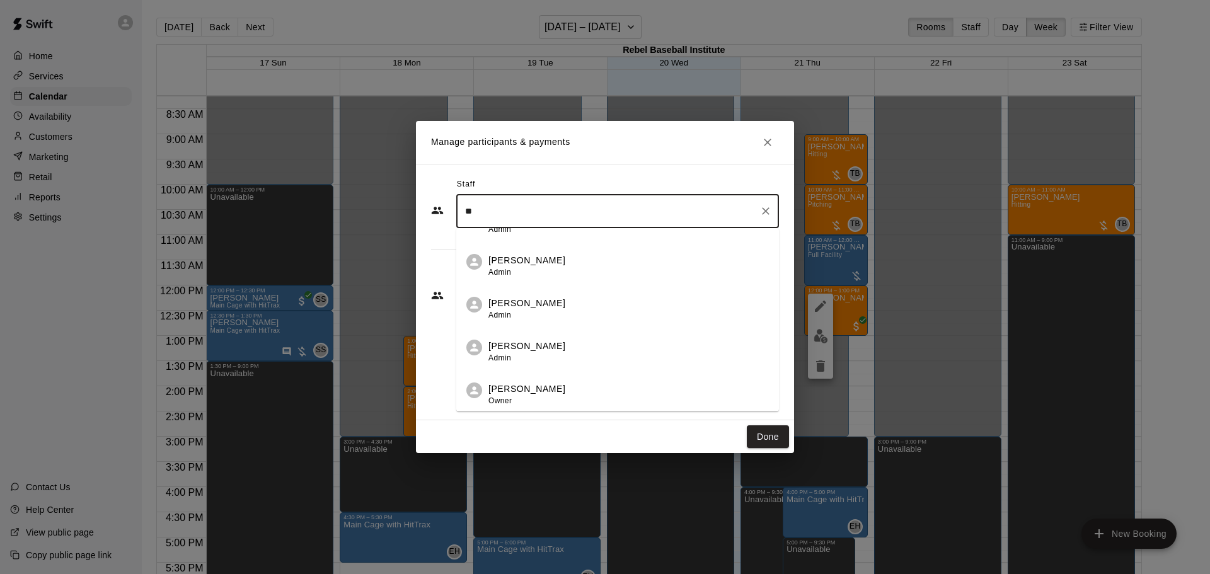
click at [542, 383] on li "Tyler Belanger Owner" at bounding box center [617, 390] width 323 height 43
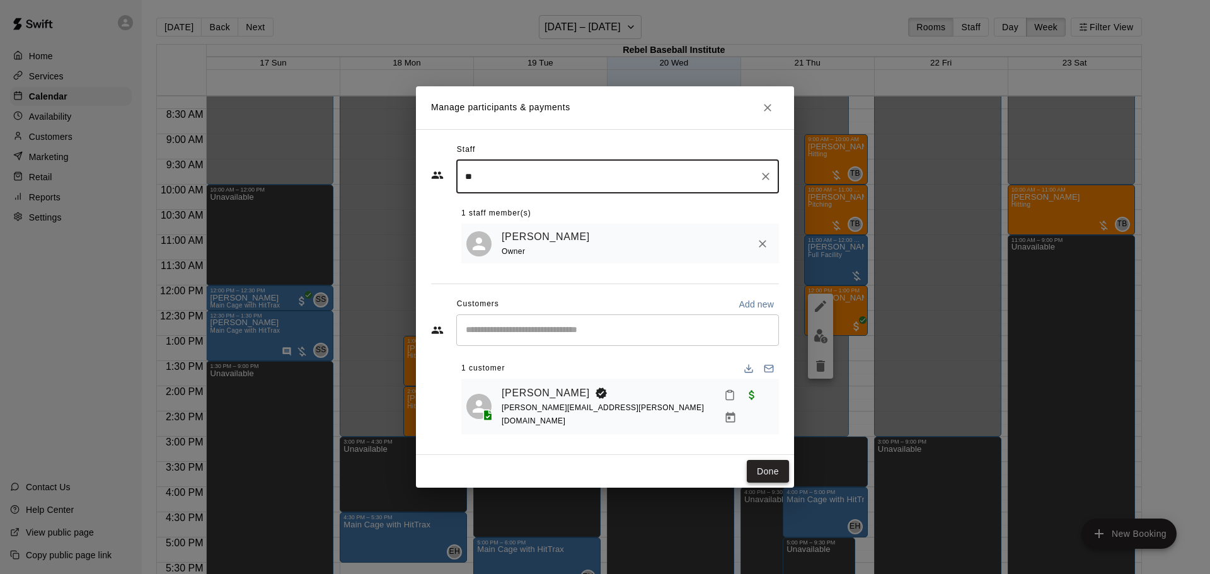
type input "**"
click at [774, 462] on button "Done" at bounding box center [768, 471] width 42 height 23
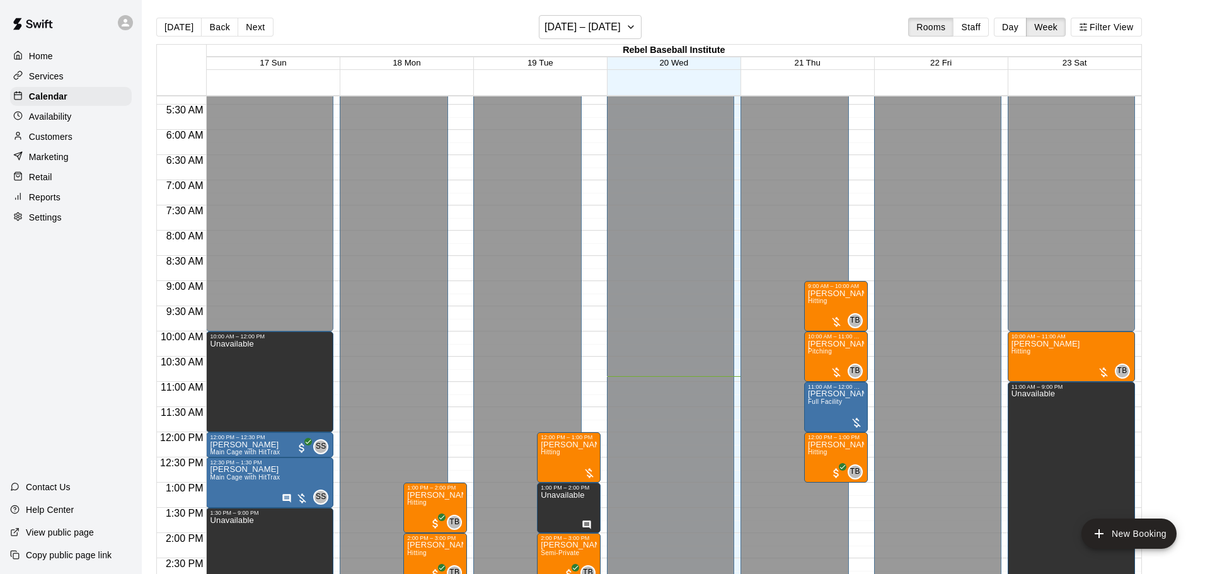
scroll to position [272, 0]
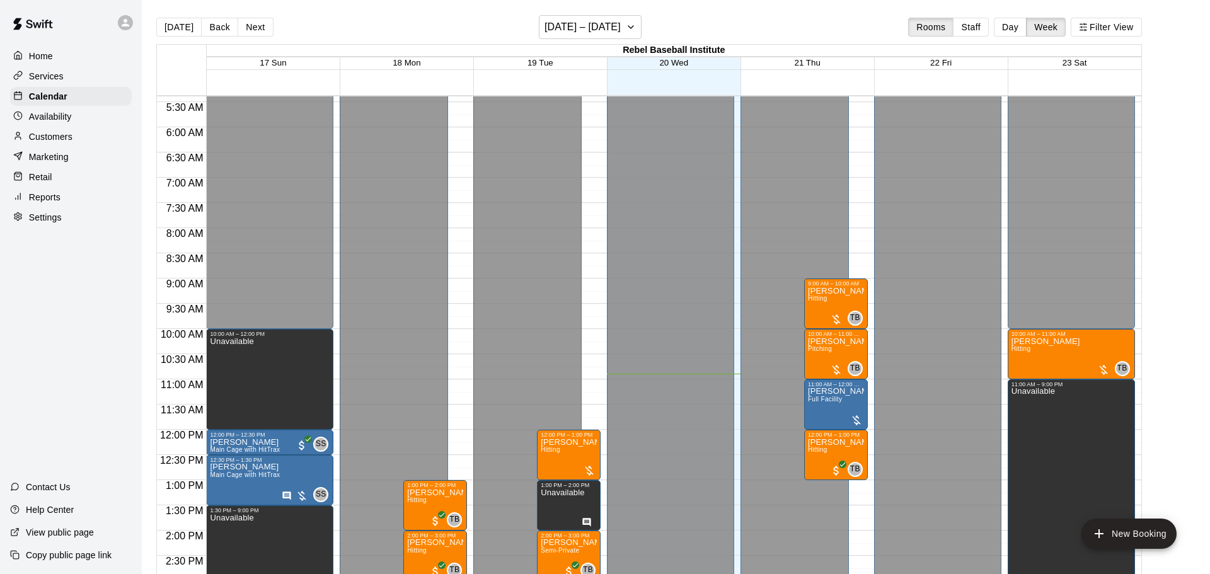
click at [1002, 387] on div at bounding box center [940, 385] width 133 height 13
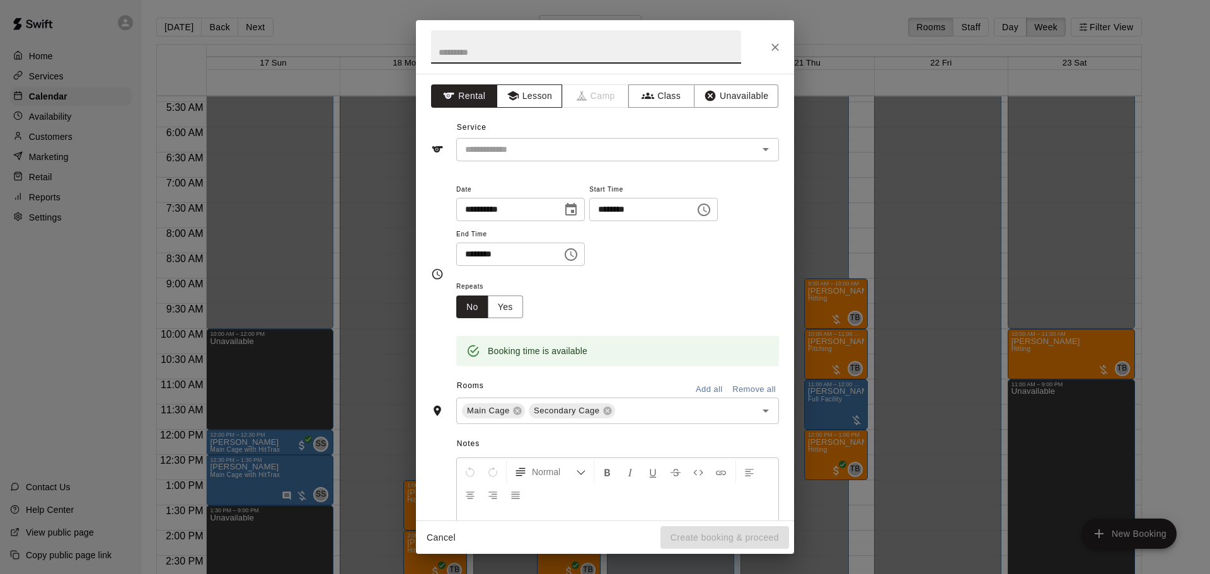
click at [527, 101] on button "Lesson" at bounding box center [529, 95] width 66 height 23
click at [765, 147] on icon "Open" at bounding box center [765, 149] width 15 height 15
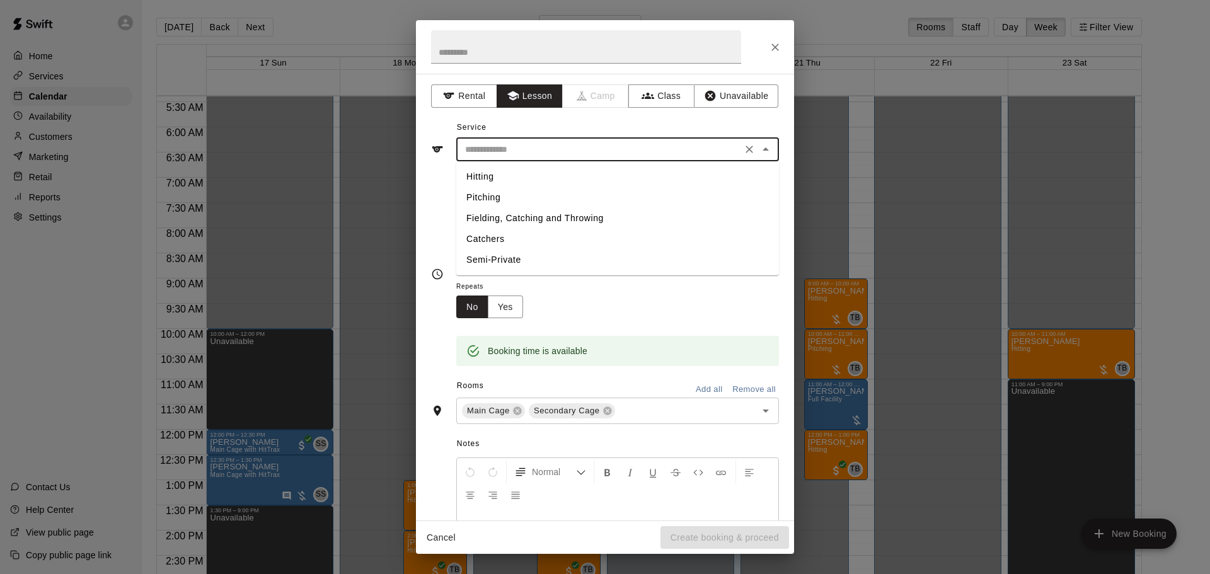
click at [472, 178] on li "Hitting" at bounding box center [617, 176] width 323 height 21
type input "*******"
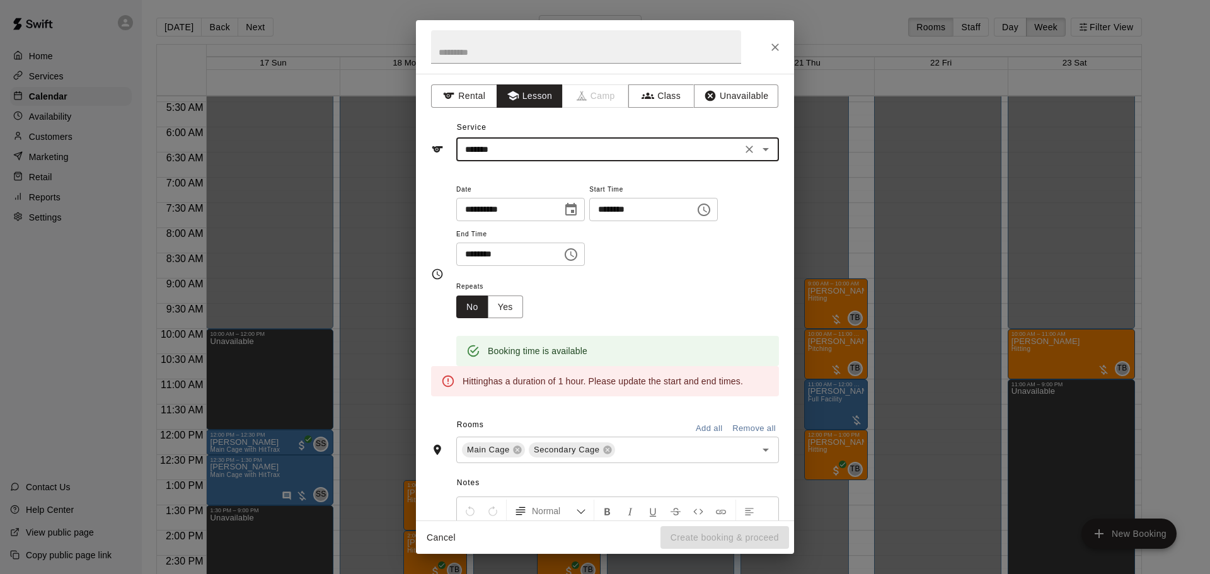
click at [578, 262] on icon "Choose time, selected time is 11:30 AM" at bounding box center [570, 254] width 15 height 15
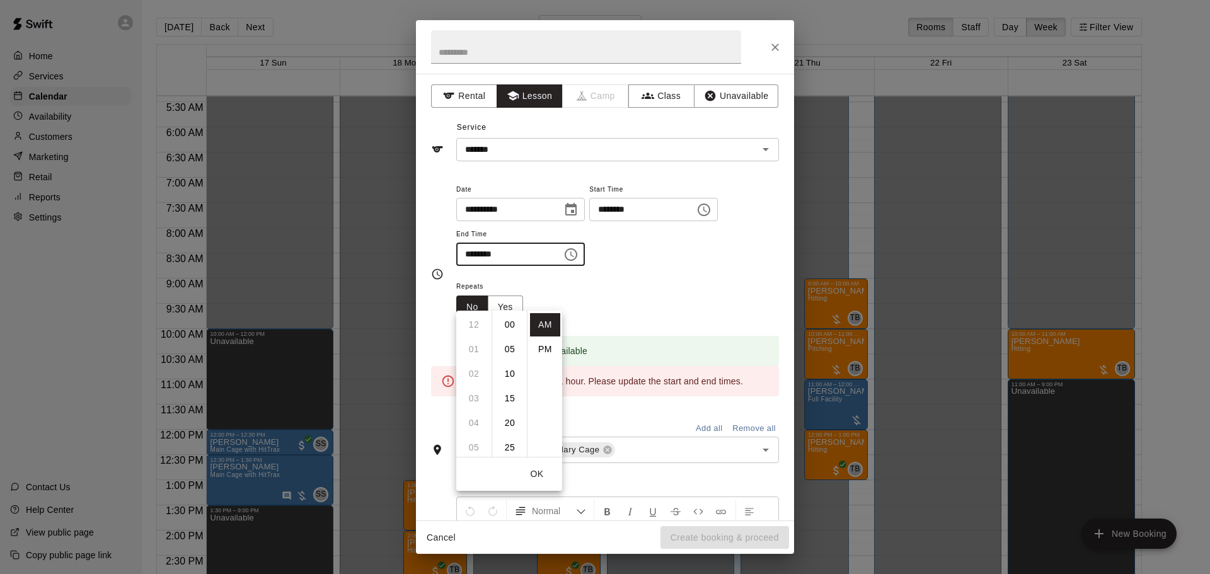
scroll to position [147, 0]
click at [542, 350] on li "PM" at bounding box center [545, 349] width 30 height 23
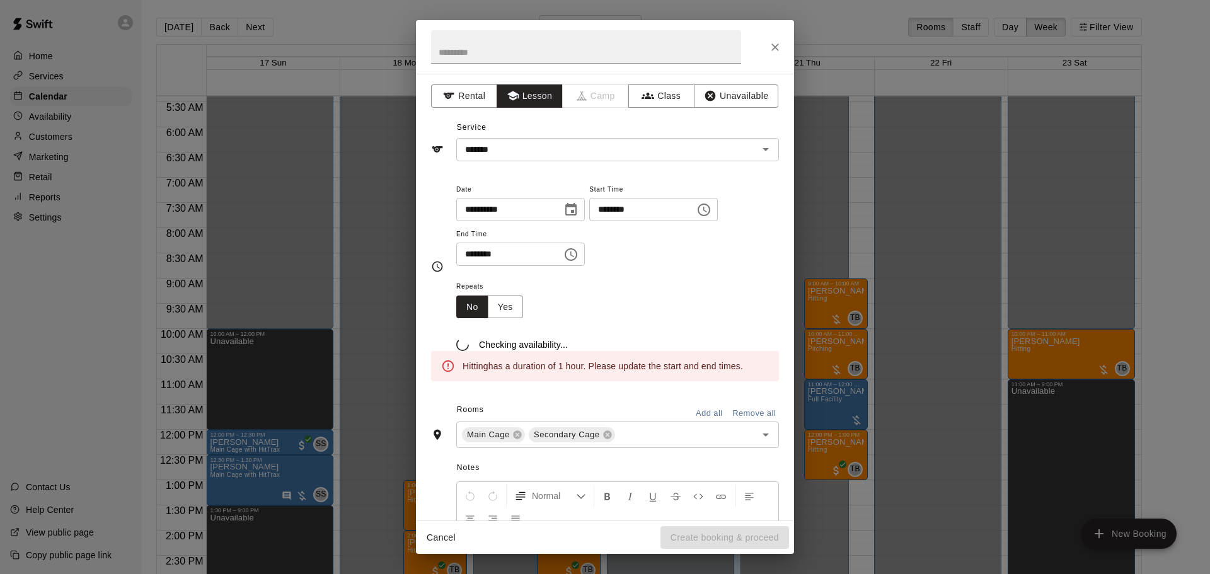
scroll to position [23, 0]
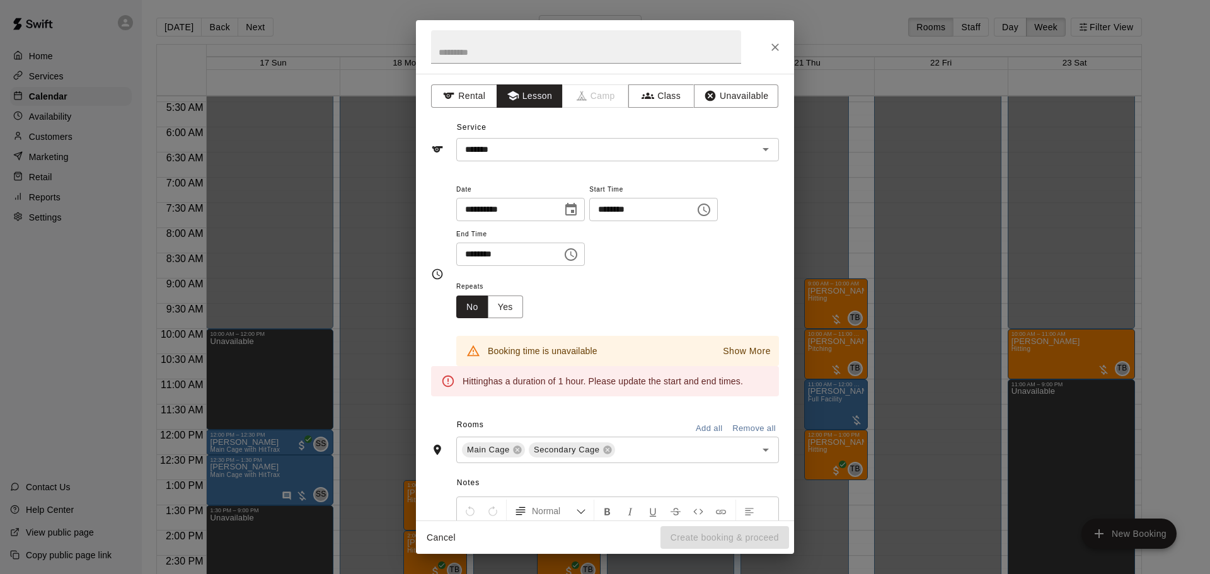
click at [578, 262] on icon "Choose time, selected time is 11:30 PM" at bounding box center [570, 254] width 15 height 15
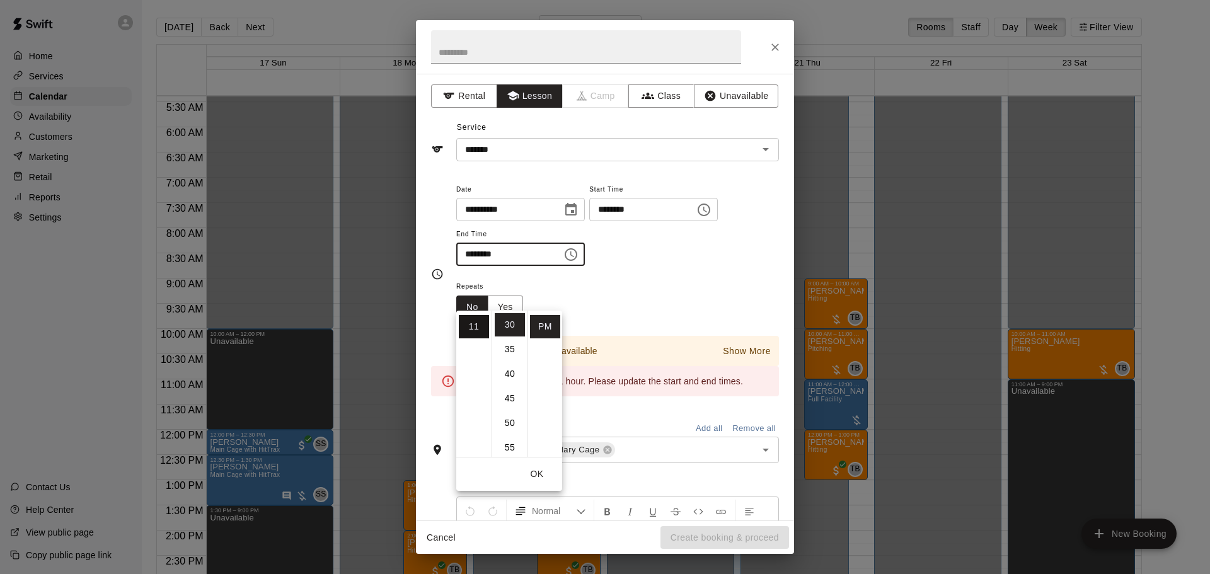
scroll to position [0, 0]
click at [474, 321] on li "12" at bounding box center [474, 324] width 30 height 23
click at [513, 317] on li "00" at bounding box center [510, 324] width 30 height 23
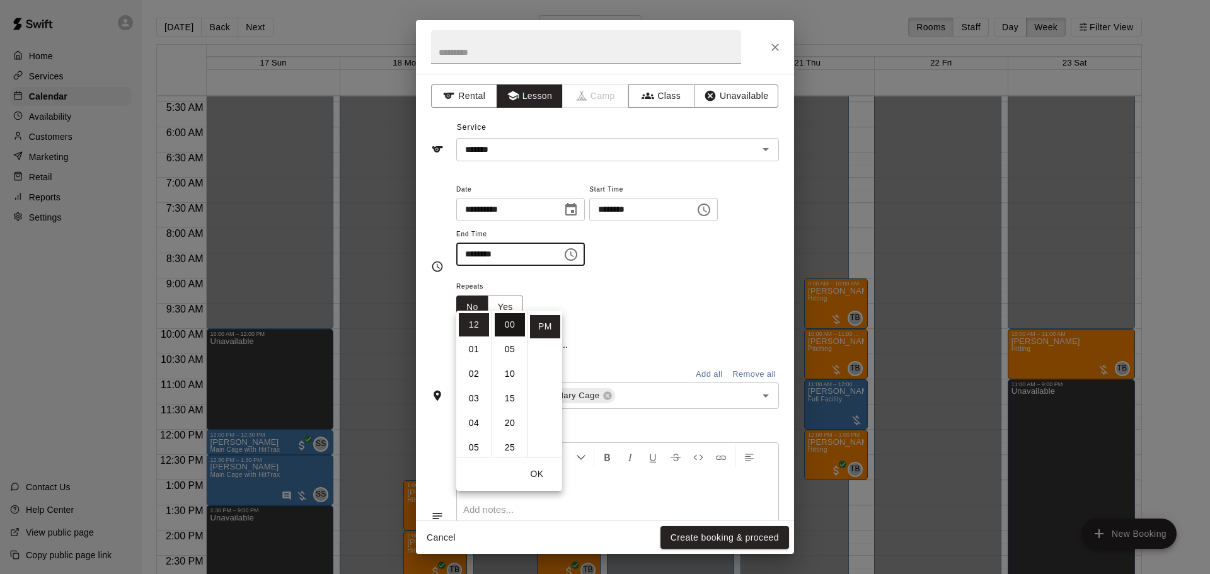
type input "********"
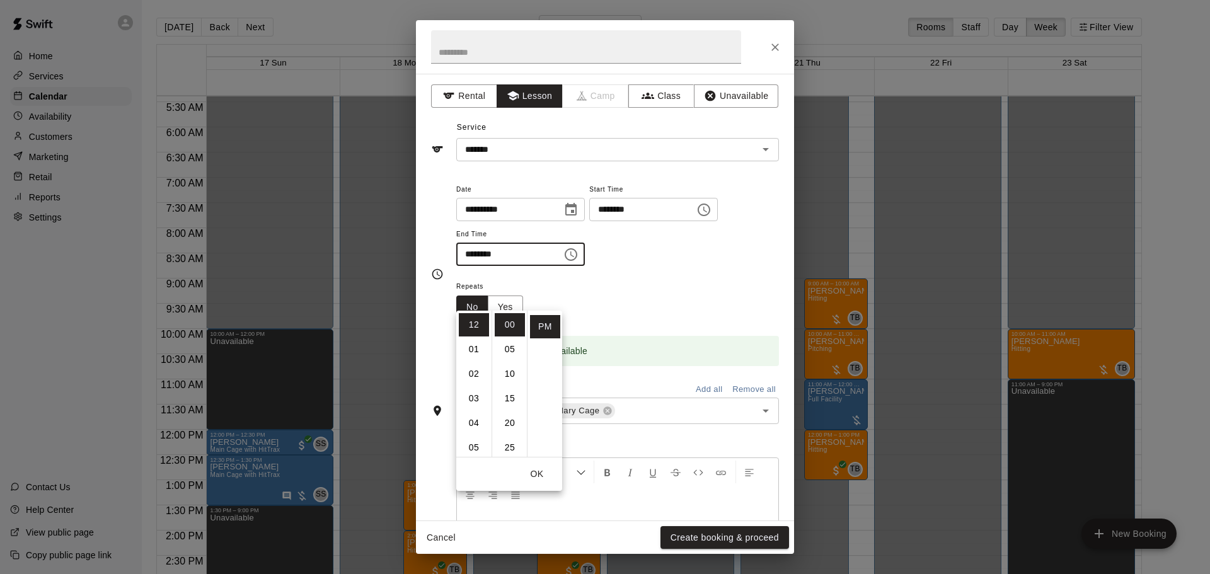
click at [697, 267] on div "**********" at bounding box center [617, 223] width 323 height 85
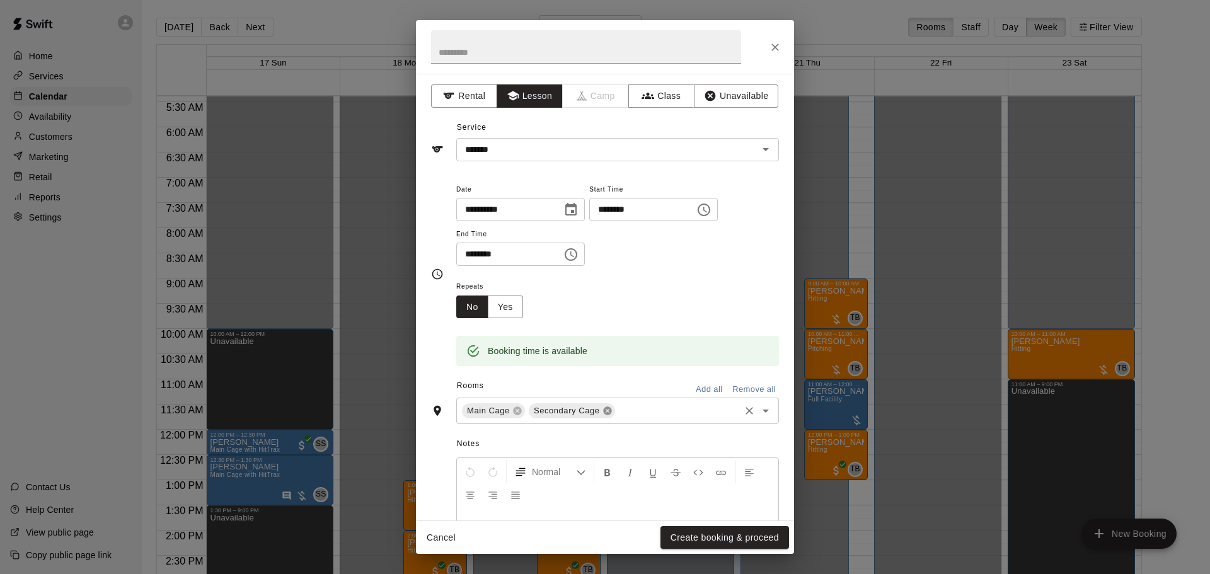
click at [603, 415] on icon at bounding box center [607, 411] width 8 height 8
click at [721, 536] on button "Create booking & proceed" at bounding box center [724, 537] width 129 height 23
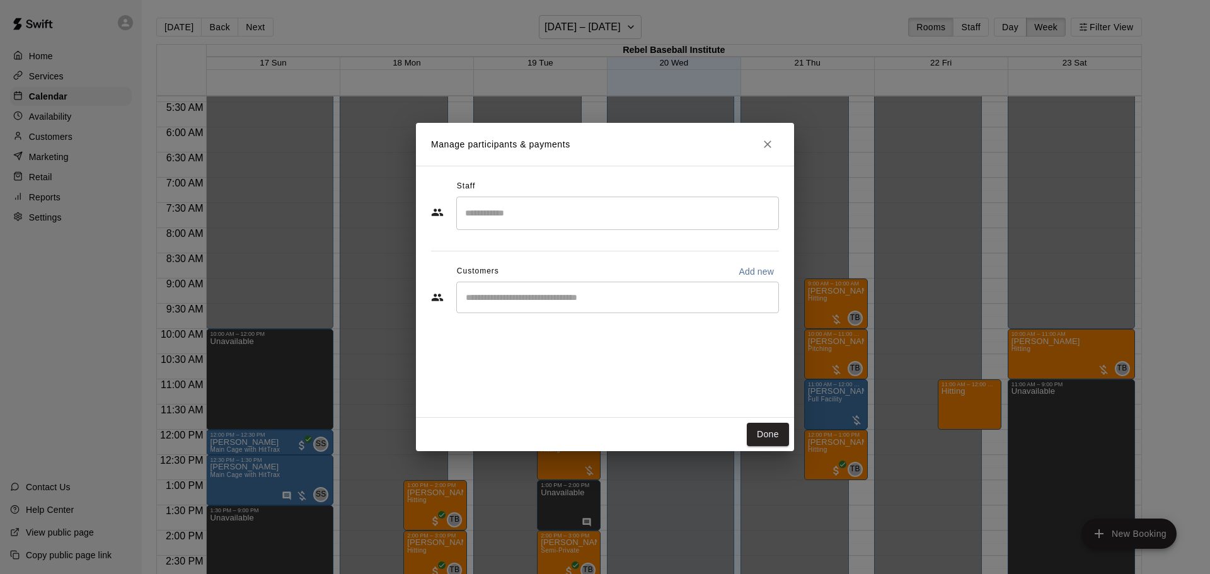
click at [525, 292] on input "Start typing to search customers..." at bounding box center [617, 297] width 311 height 13
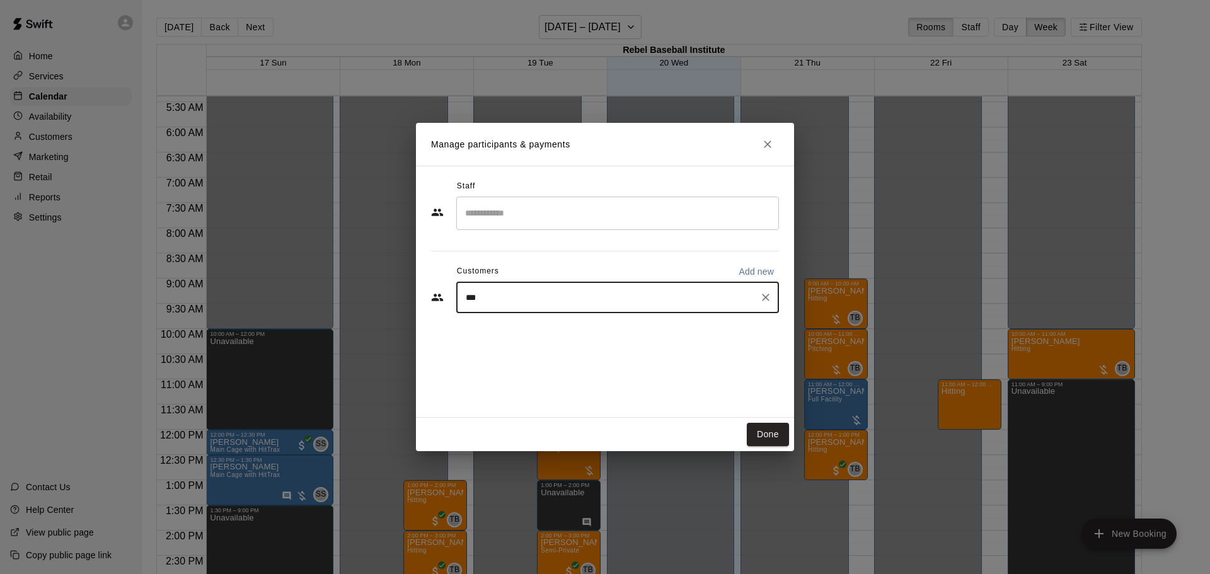
type input "****"
click at [519, 331] on p "Maddox Guzzo" at bounding box center [569, 326] width 157 height 13
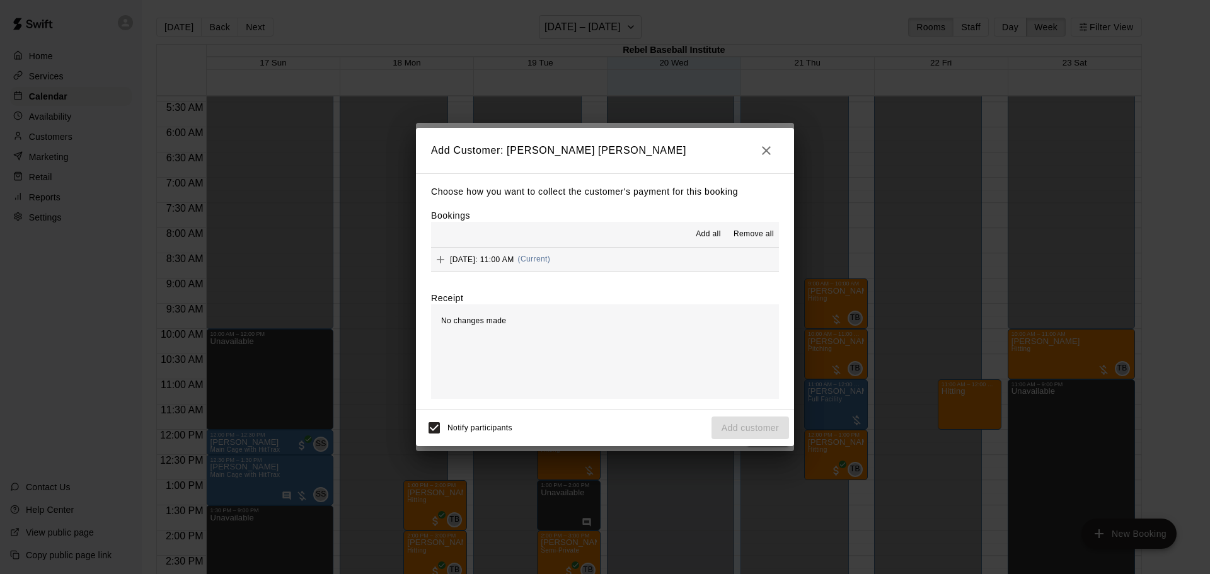
click at [438, 258] on icon "Add" at bounding box center [440, 259] width 13 height 13
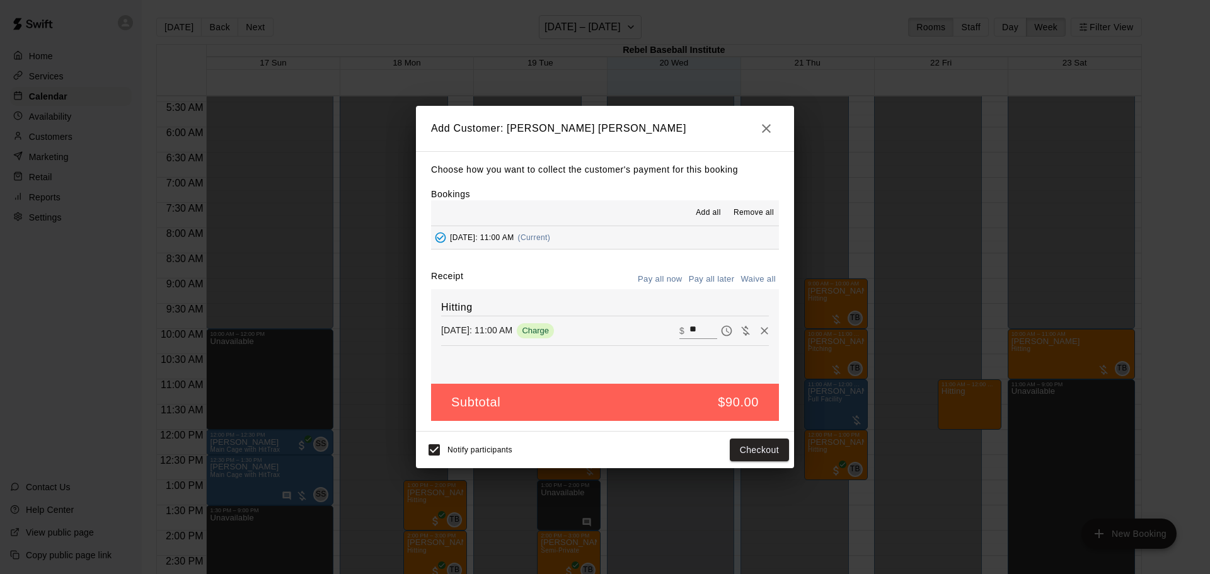
click at [723, 278] on button "Pay all later" at bounding box center [711, 280] width 52 height 20
click at [752, 454] on button "Add customer" at bounding box center [749, 450] width 77 height 23
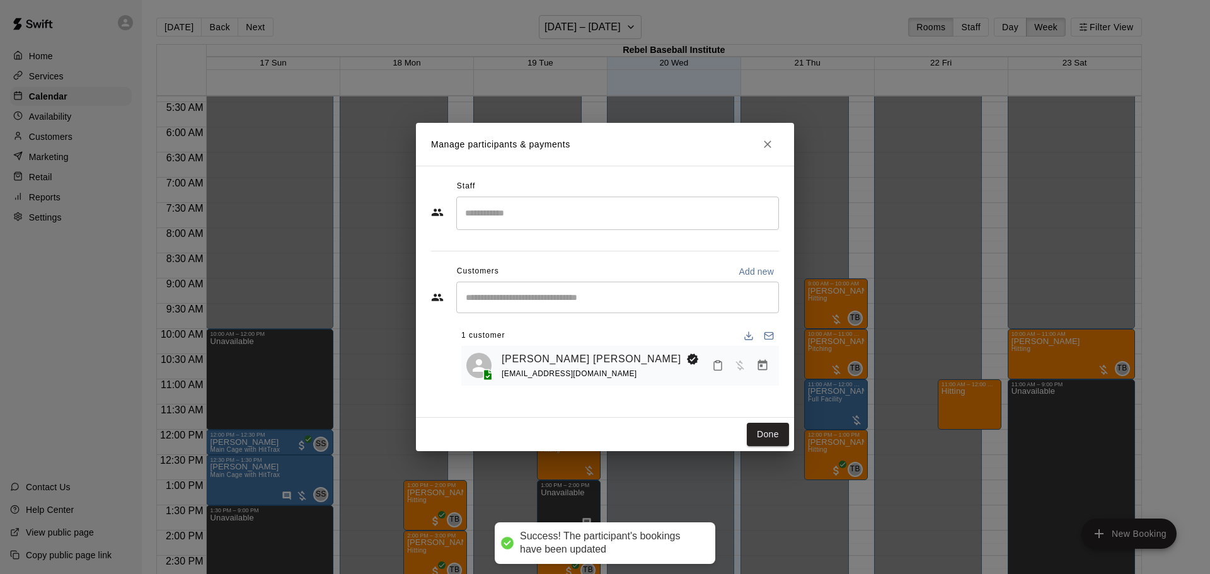
click at [553, 226] on div "​" at bounding box center [617, 213] width 323 height 33
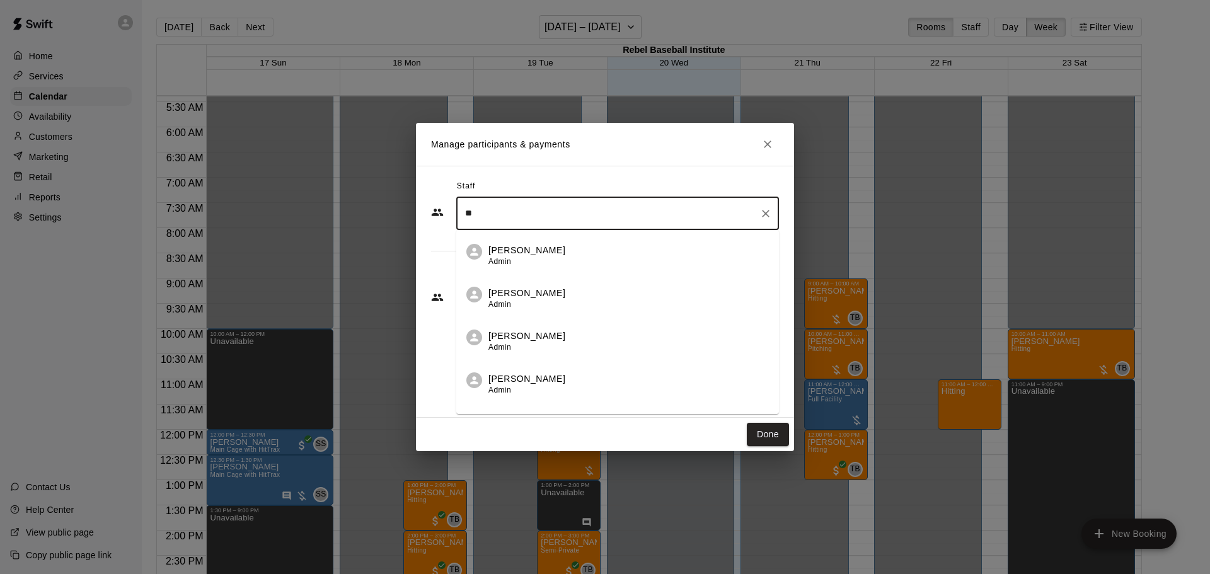
scroll to position [30, 0]
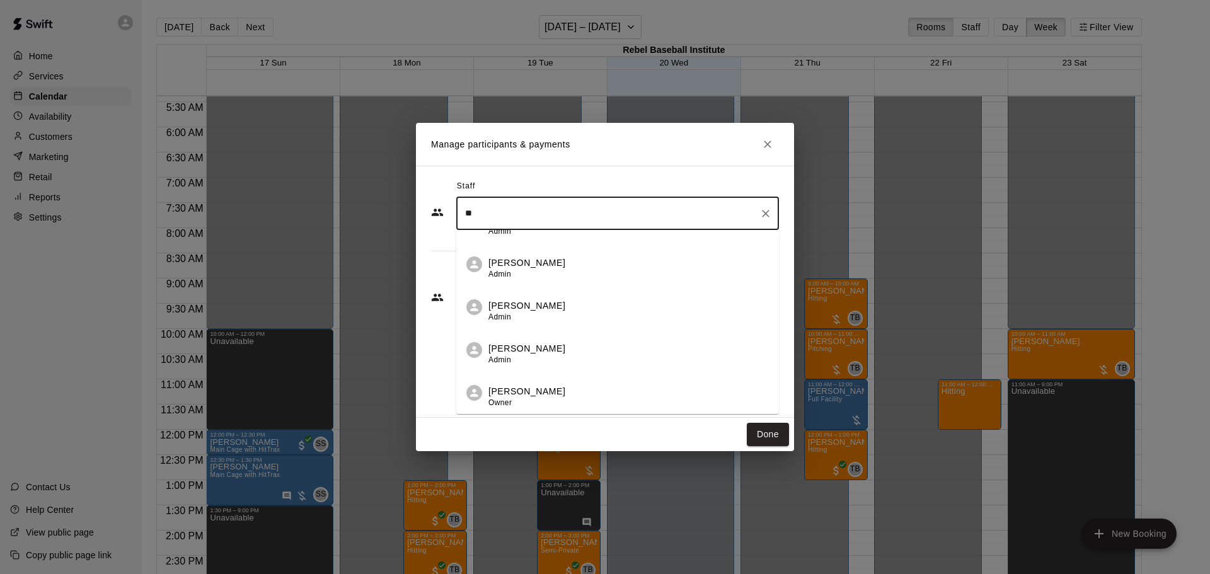
click at [530, 398] on p "Tyler Belanger" at bounding box center [526, 391] width 77 height 13
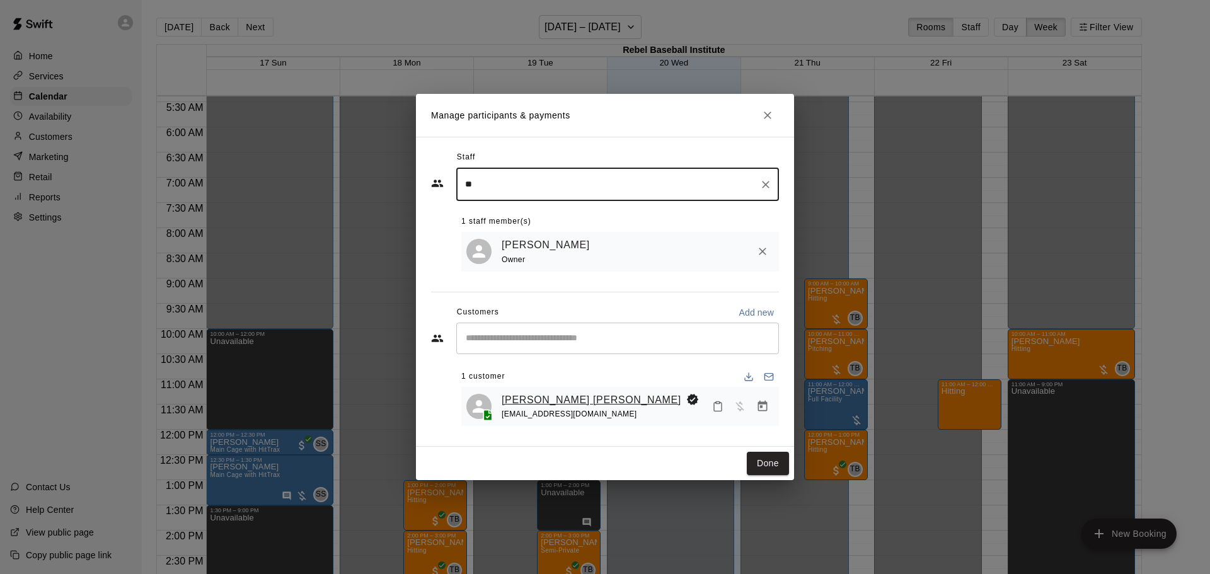
type input "**"
click at [545, 400] on link "Maddox Guzzo" at bounding box center [592, 400] width 180 height 16
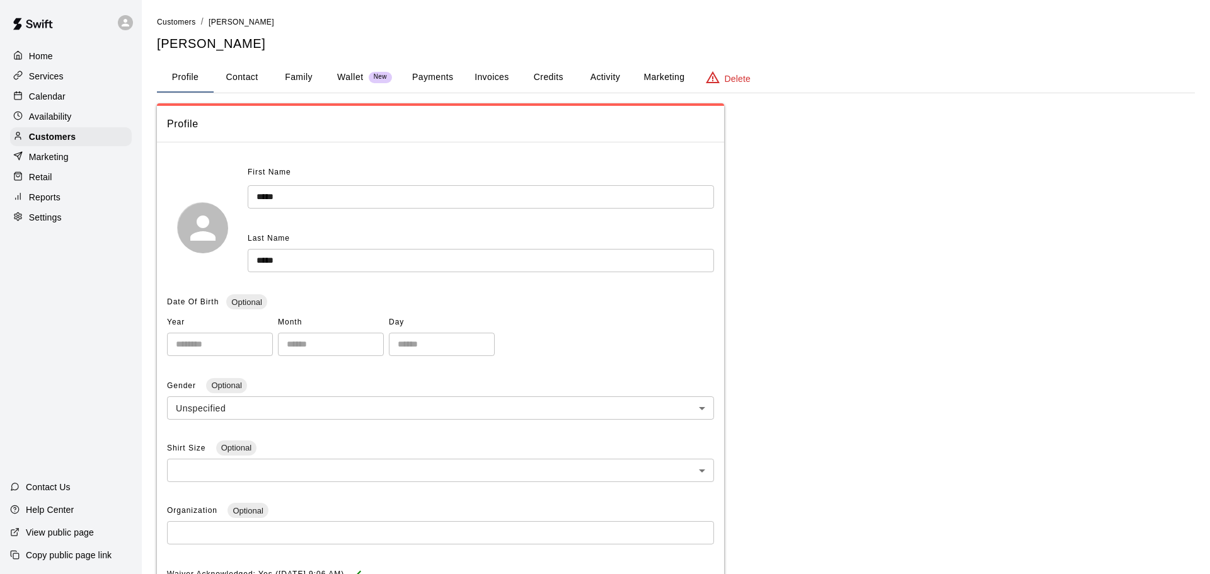
click at [614, 74] on button "Activity" at bounding box center [604, 77] width 57 height 30
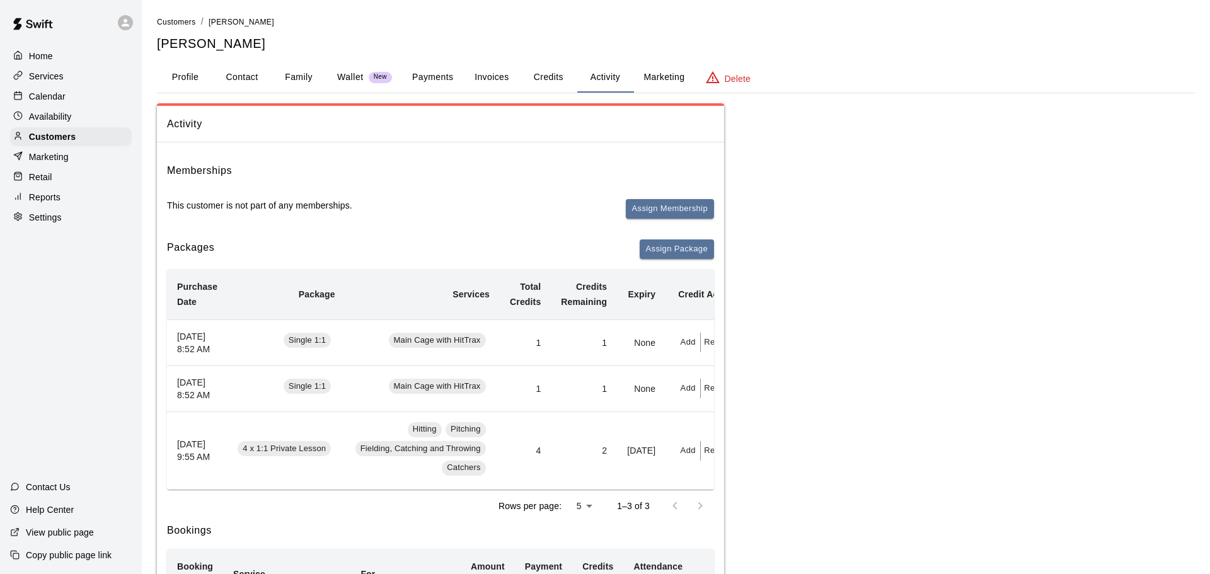
click at [701, 461] on button "Redeem" at bounding box center [720, 451] width 38 height 20
click at [721, 509] on input "text" at bounding box center [718, 508] width 45 height 23
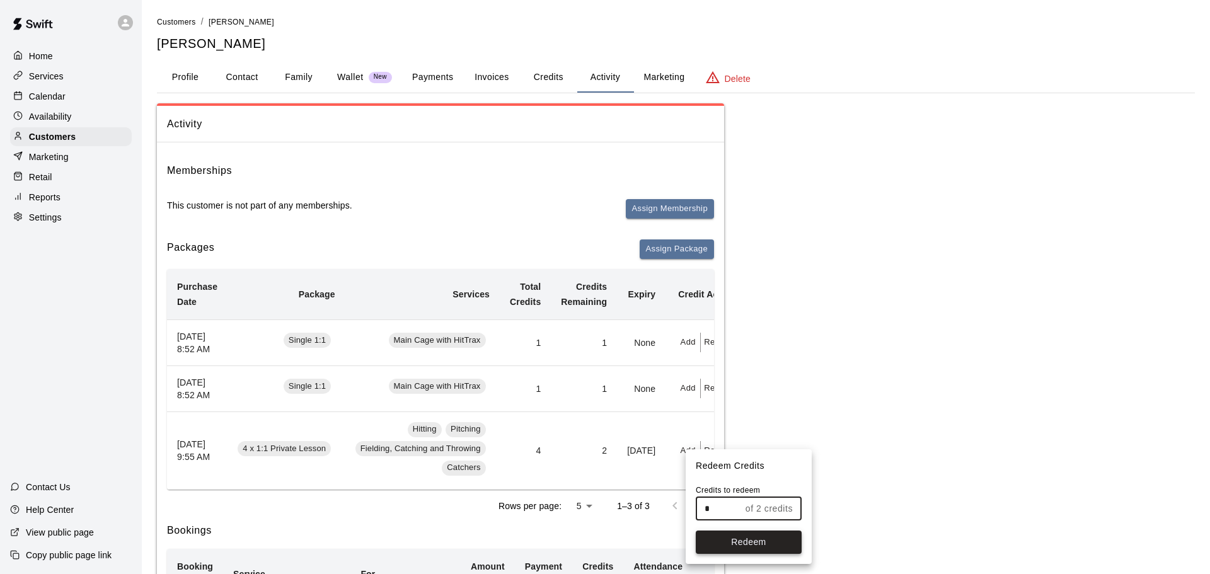
type input "*"
click at [759, 547] on button "Redeem" at bounding box center [749, 541] width 106 height 23
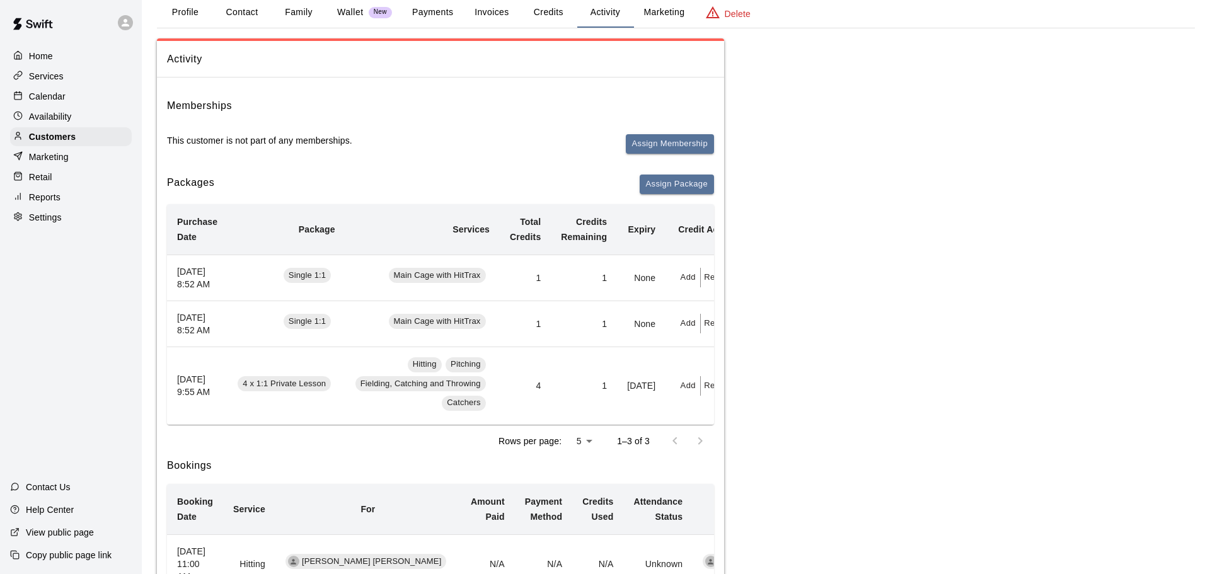
scroll to position [66, 0]
click at [701, 395] on button "Redeem" at bounding box center [720, 385] width 38 height 20
click at [722, 455] on input "*" at bounding box center [718, 460] width 45 height 23
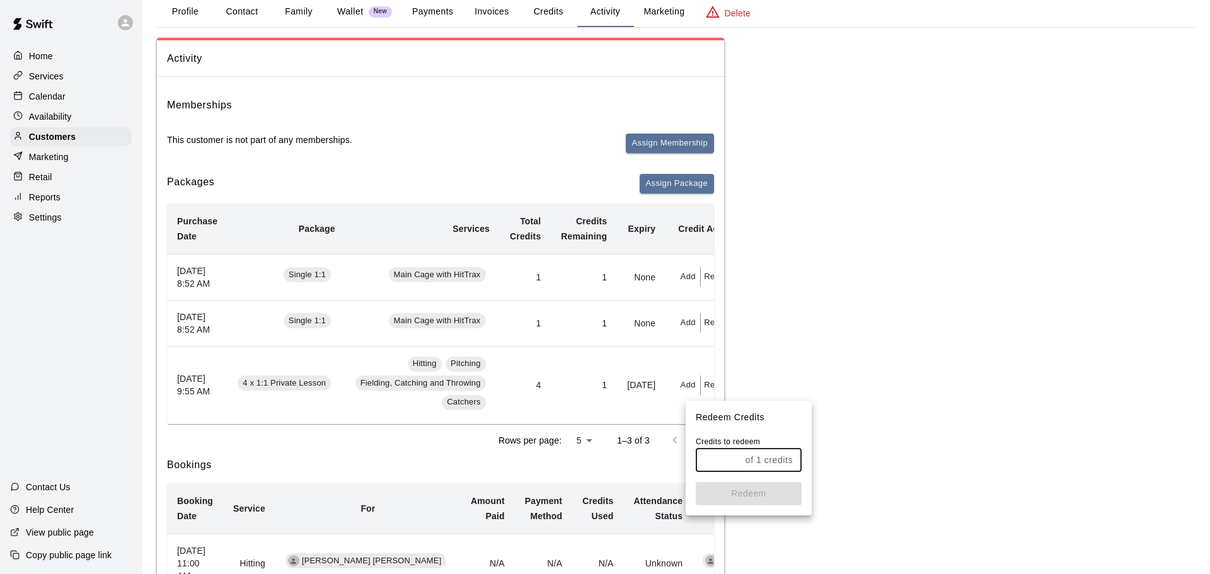
type input "*"
click at [745, 491] on button "Redeem" at bounding box center [749, 493] width 106 height 23
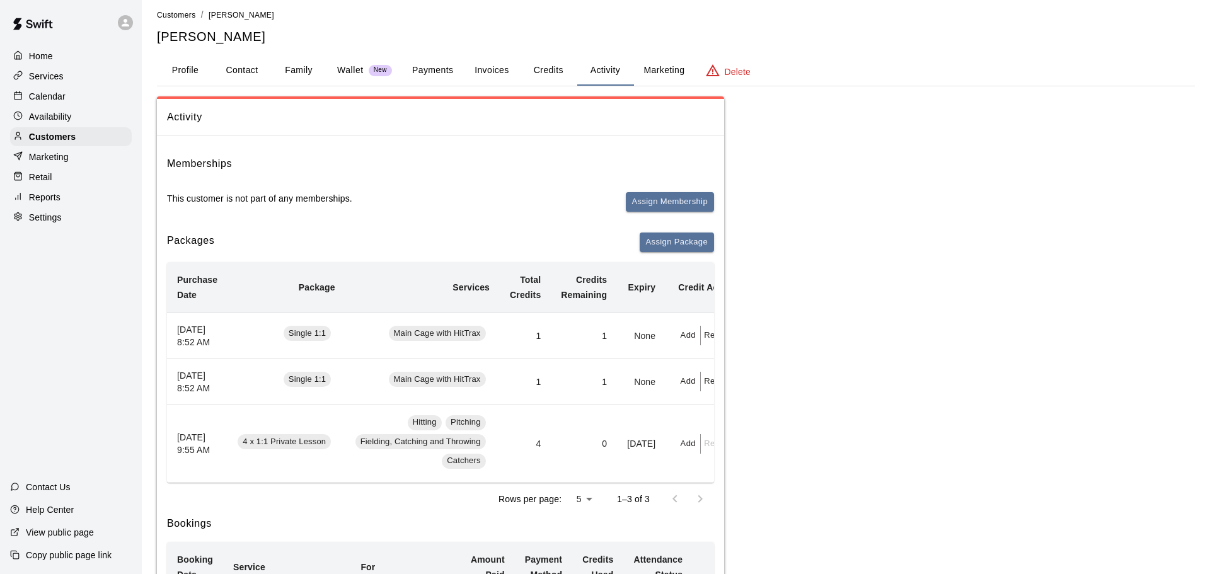
scroll to position [0, 0]
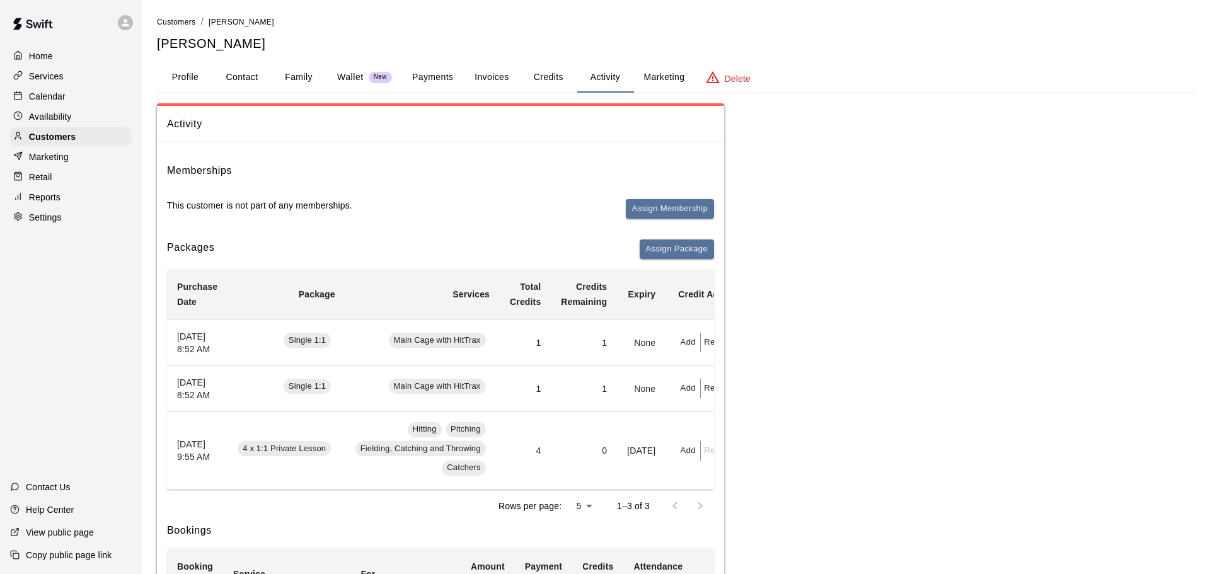
click at [59, 94] on p "Calendar" at bounding box center [47, 96] width 37 height 13
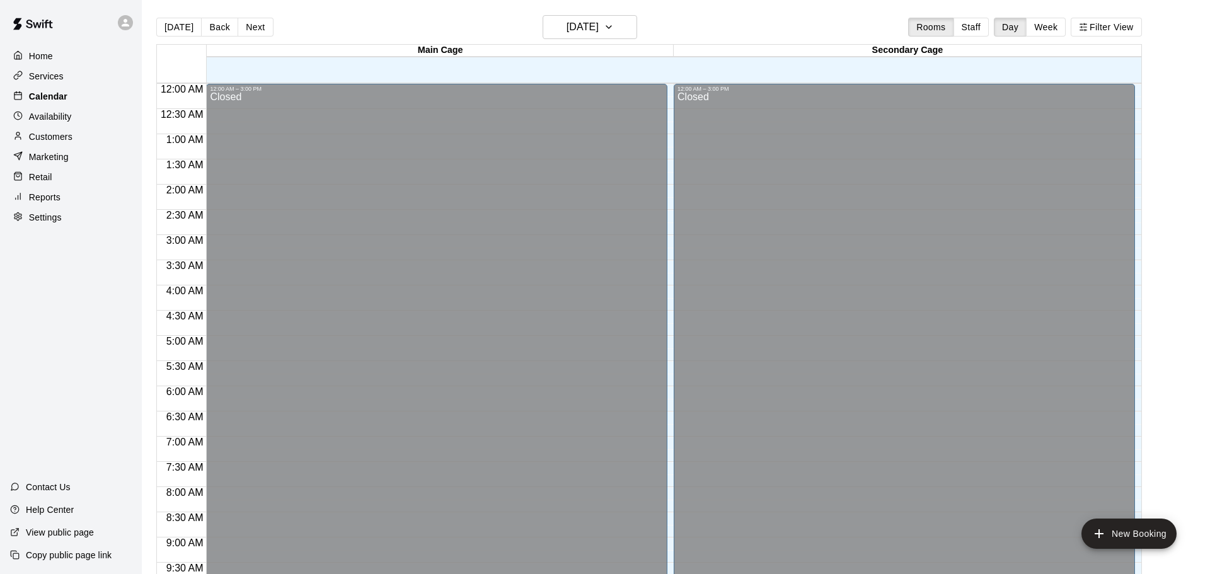
scroll to position [551, 0]
